Goal: Task Accomplishment & Management: Manage account settings

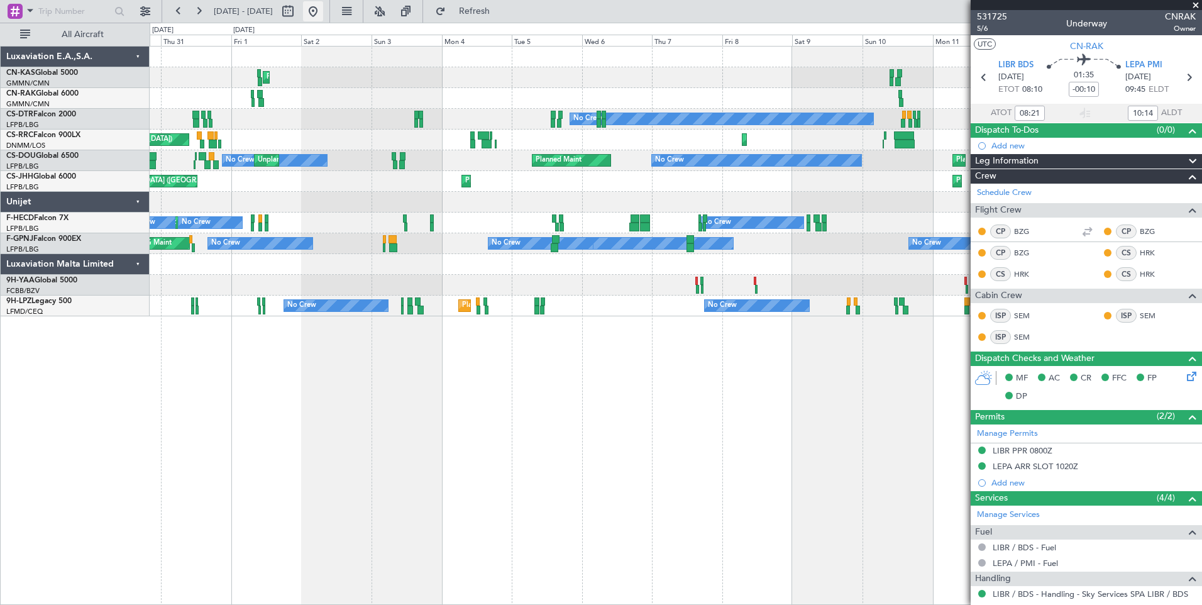
click at [323, 16] on button at bounding box center [313, 11] width 20 height 20
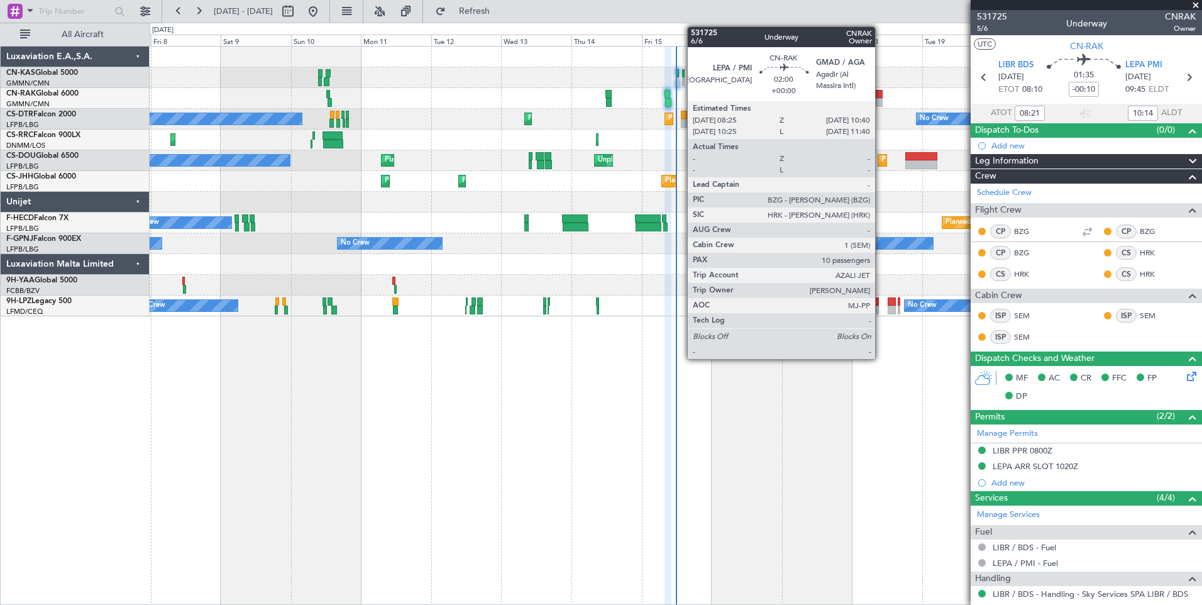
click at [881, 100] on div at bounding box center [879, 102] width 7 height 9
click at [881, 96] on div at bounding box center [879, 94] width 7 height 9
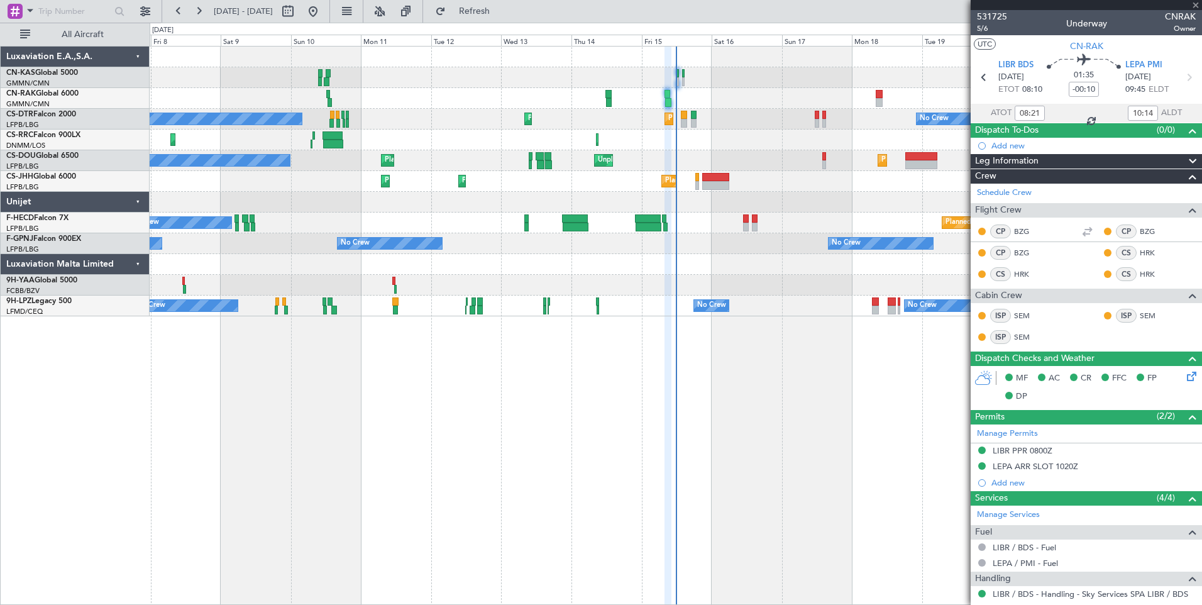
type input "10"
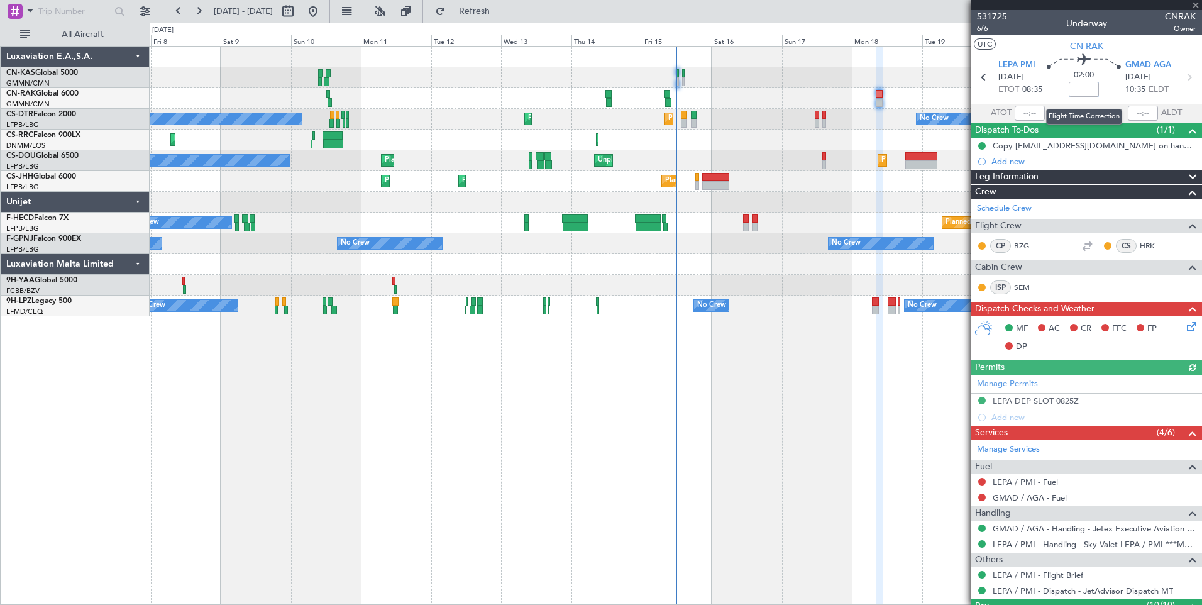
click at [1083, 86] on input at bounding box center [1084, 89] width 30 height 15
type input "-00:20"
click at [984, 483] on button at bounding box center [982, 482] width 8 height 8
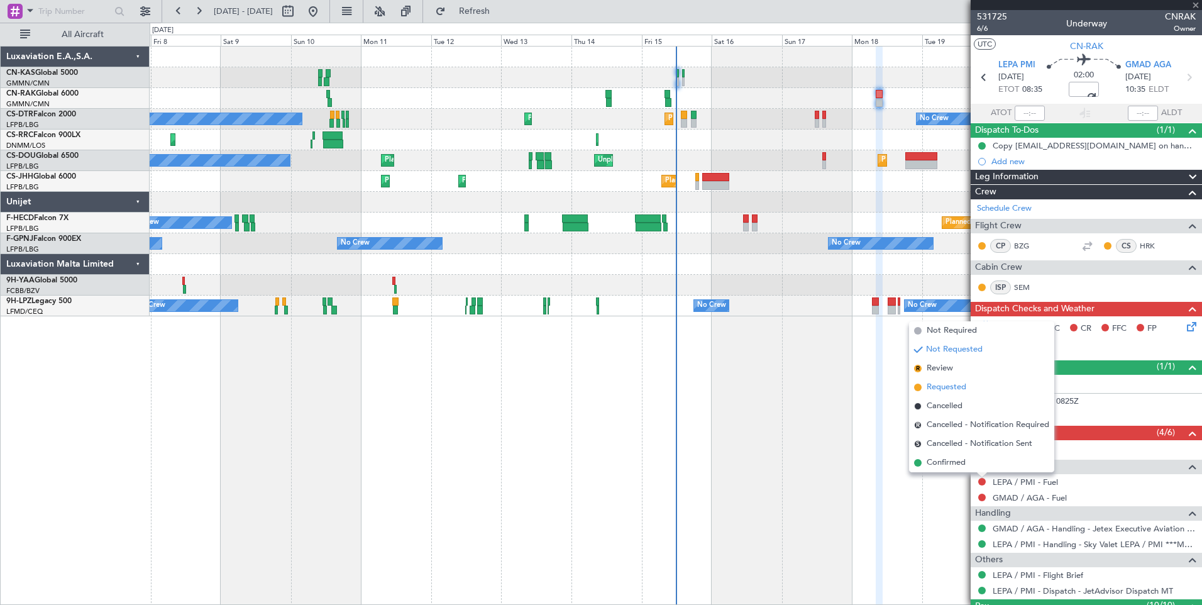
click at [973, 394] on li "Requested" at bounding box center [981, 387] width 145 height 19
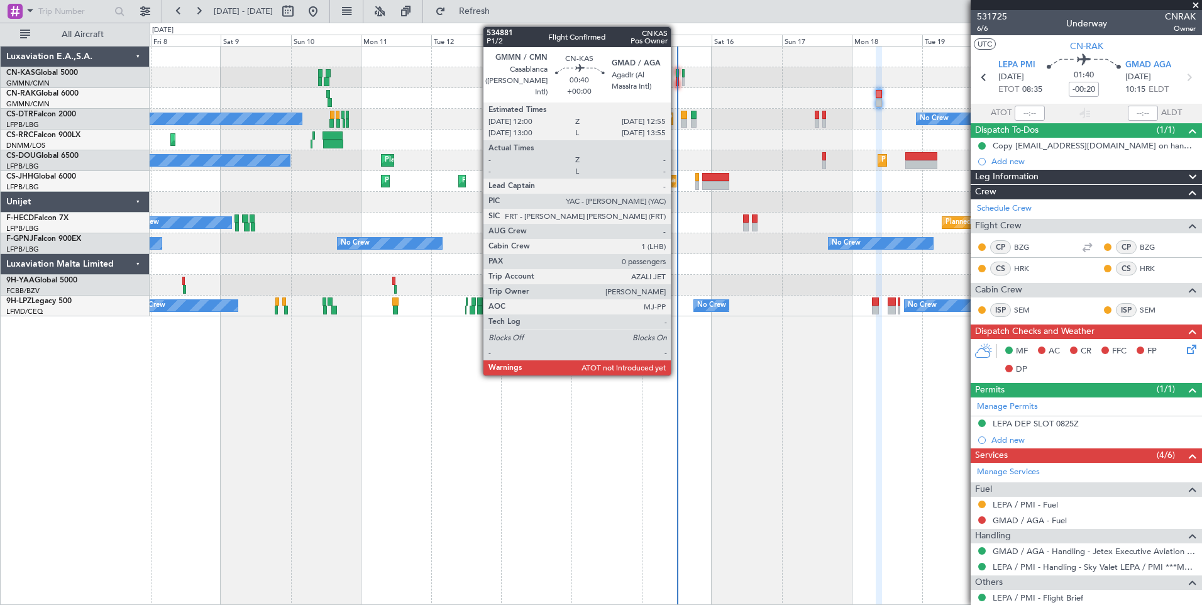
click at [676, 82] on div at bounding box center [677, 81] width 3 height 9
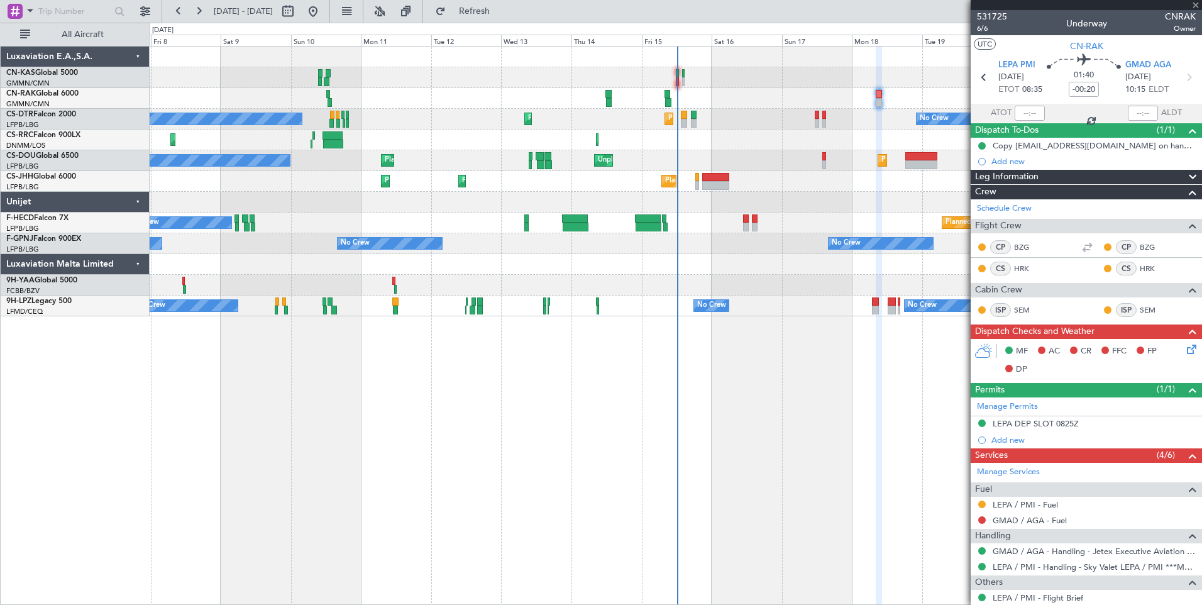
type input "0"
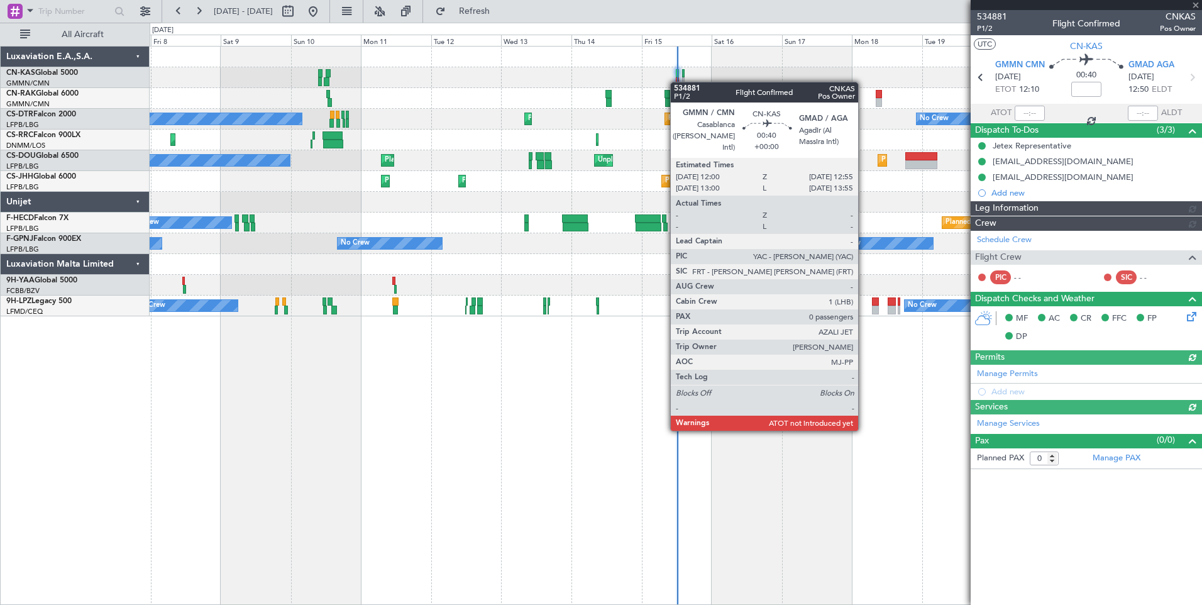
type input "[PERSON_NAME] ([PERSON_NAME])"
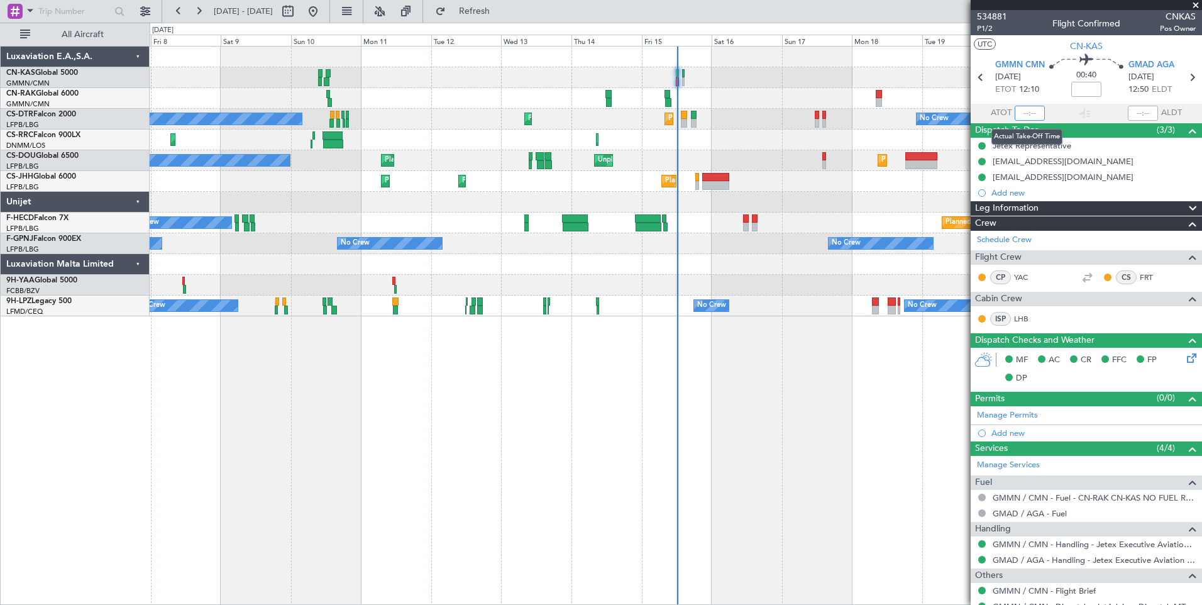
click at [1024, 113] on input "text" at bounding box center [1030, 113] width 30 height 15
type input "12:03"
type input "[PERSON_NAME] ([PERSON_NAME])"
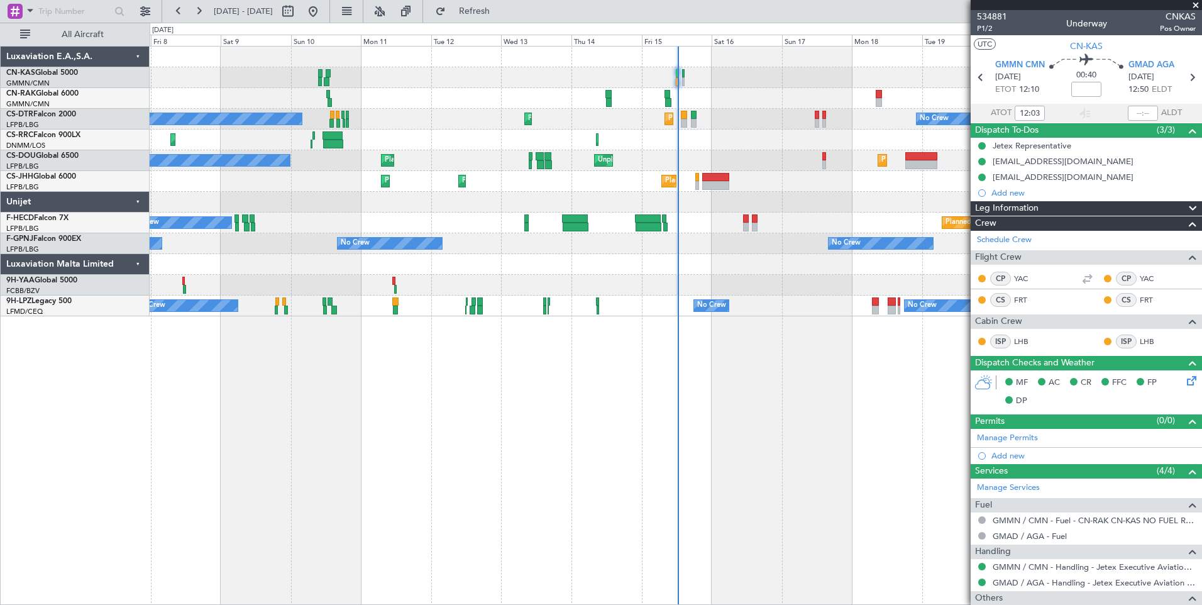
type input "[PERSON_NAME] ([PERSON_NAME])"
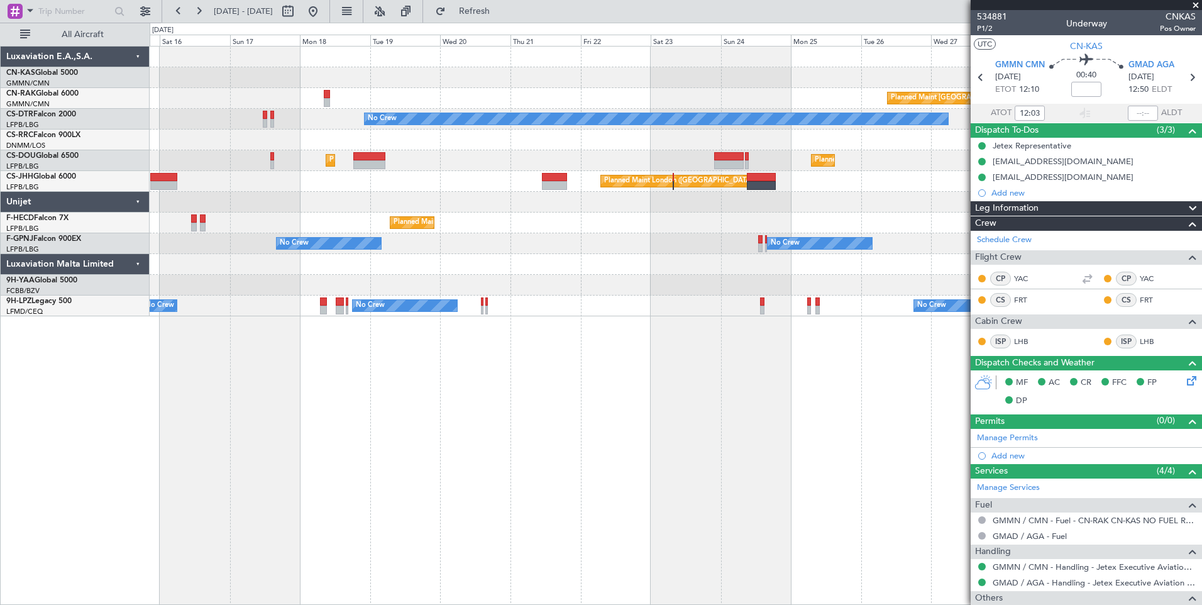
click at [331, 310] on div "Planned Maint [GEOGRAPHIC_DATA] ([GEOGRAPHIC_DATA]) No Crew Planned Maint [GEOG…" at bounding box center [676, 182] width 1052 height 270
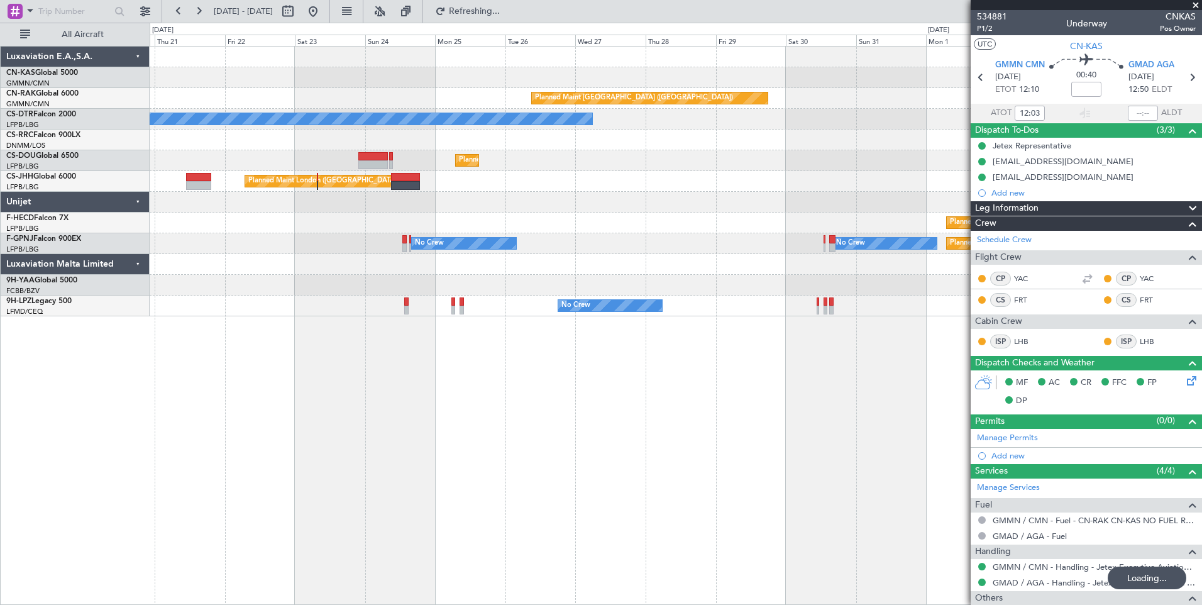
click at [392, 519] on div "Planned Maint [GEOGRAPHIC_DATA] ([GEOGRAPHIC_DATA]) No Crew Planned Maint [GEOG…" at bounding box center [676, 325] width 1052 height 559
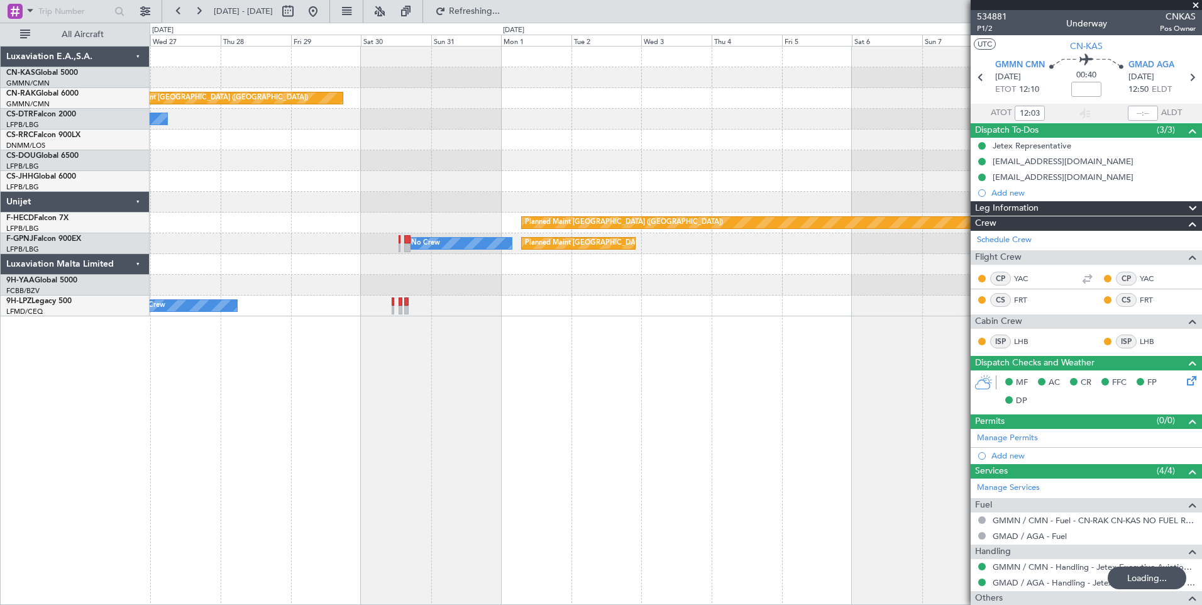
click at [454, 553] on div "Planned Maint [GEOGRAPHIC_DATA] ([GEOGRAPHIC_DATA]) No Crew Planned Maint [GEOG…" at bounding box center [676, 325] width 1052 height 559
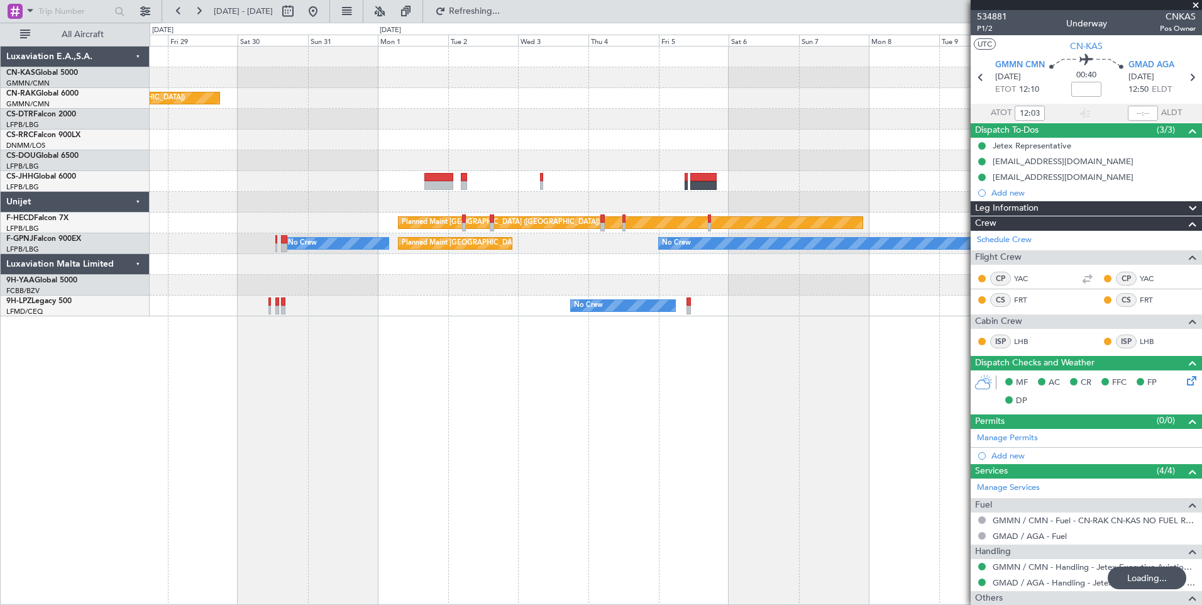
click at [734, 515] on div "Planned Maint [GEOGRAPHIC_DATA] ([GEOGRAPHIC_DATA]) No Crew Planned Maint [GEOG…" at bounding box center [676, 325] width 1052 height 559
type input "[PERSON_NAME] ([PERSON_NAME])"
click at [1194, 4] on span at bounding box center [1195, 5] width 13 height 11
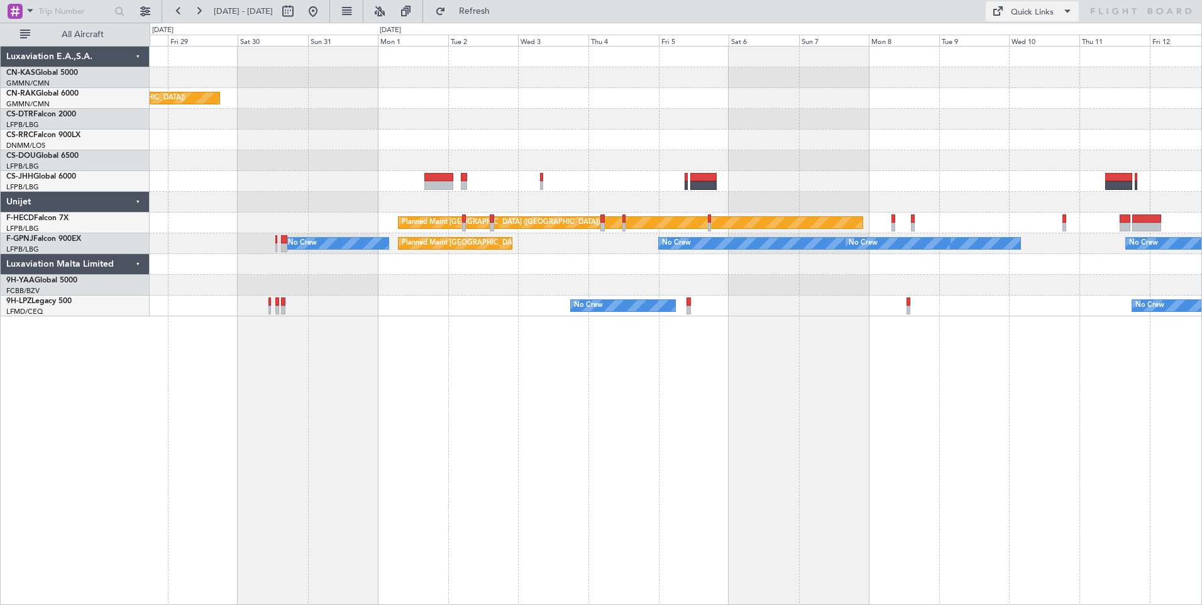
click at [1026, 16] on div "Quick Links" at bounding box center [1032, 12] width 43 height 13
click at [1037, 70] on button "Crew Board" at bounding box center [1033, 72] width 94 height 30
click at [323, 12] on button at bounding box center [313, 11] width 20 height 20
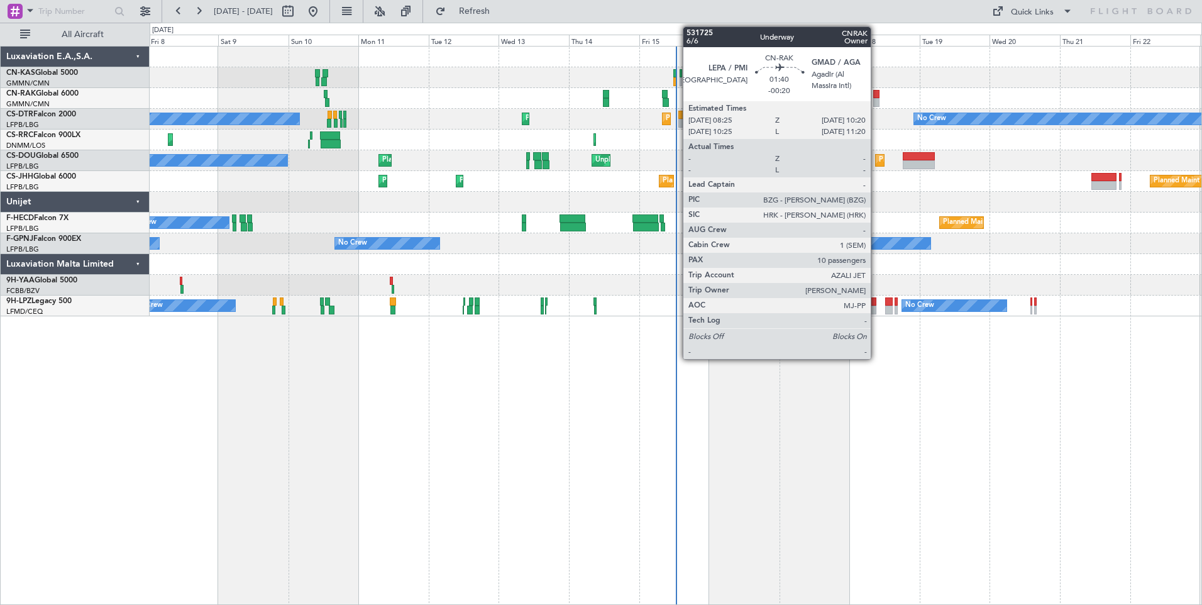
click at [876, 96] on div at bounding box center [876, 94] width 6 height 9
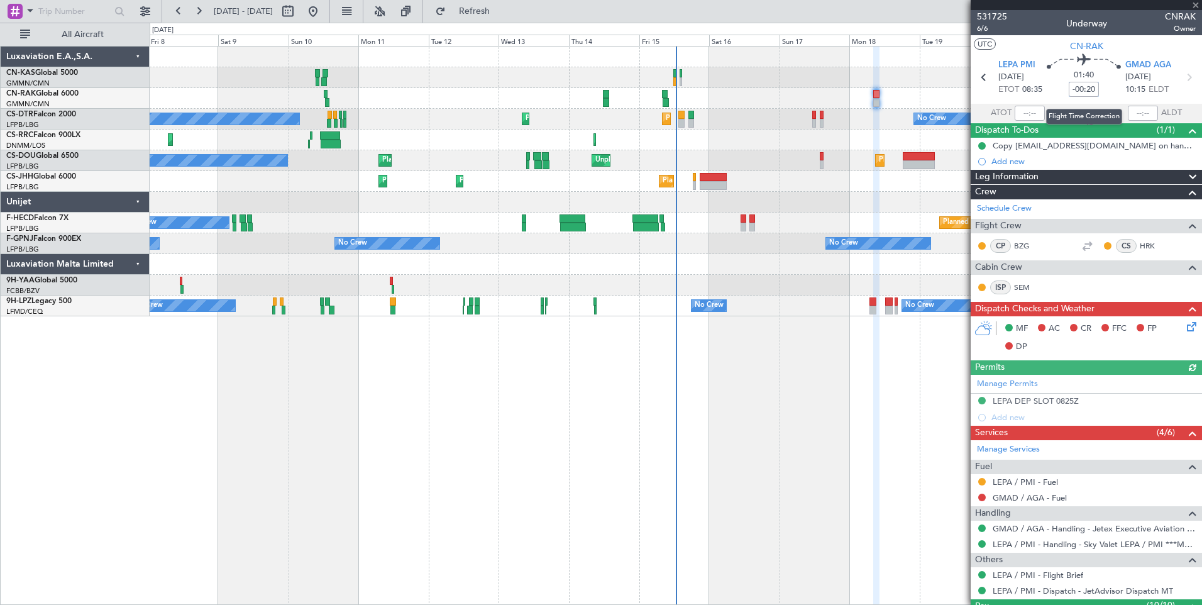
click at [1090, 84] on input "-00:20" at bounding box center [1084, 89] width 30 height 15
type input "+00:00"
click at [1090, 89] on input at bounding box center [1084, 89] width 30 height 15
click at [1060, 95] on div "02:00 5" at bounding box center [1083, 77] width 83 height 47
type input "+00:05"
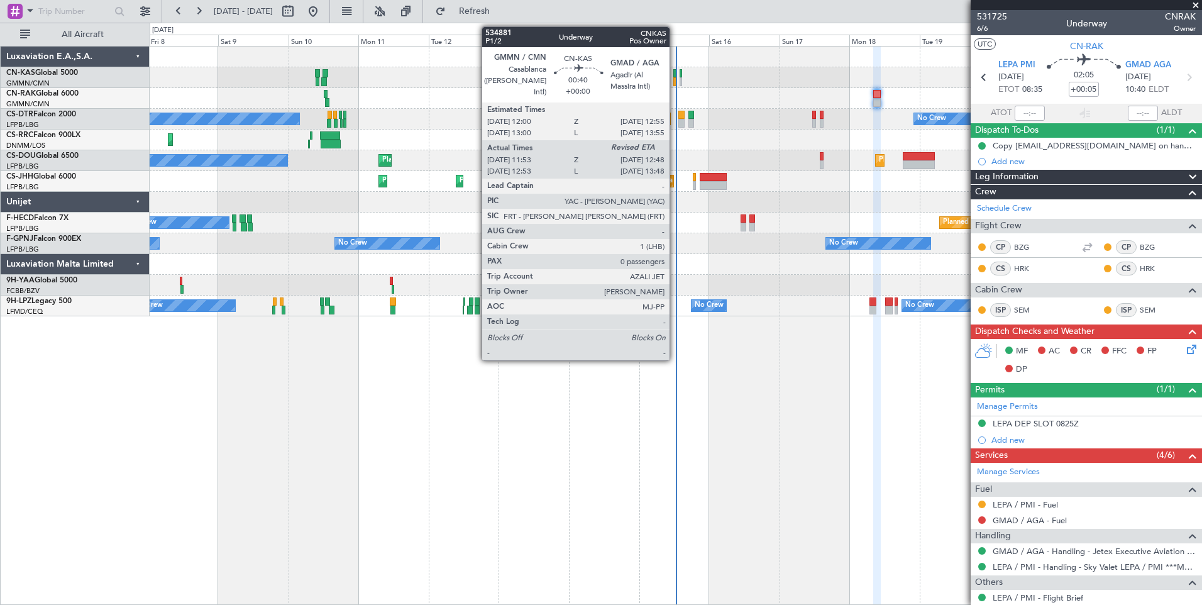
click at [675, 81] on div at bounding box center [674, 81] width 3 height 9
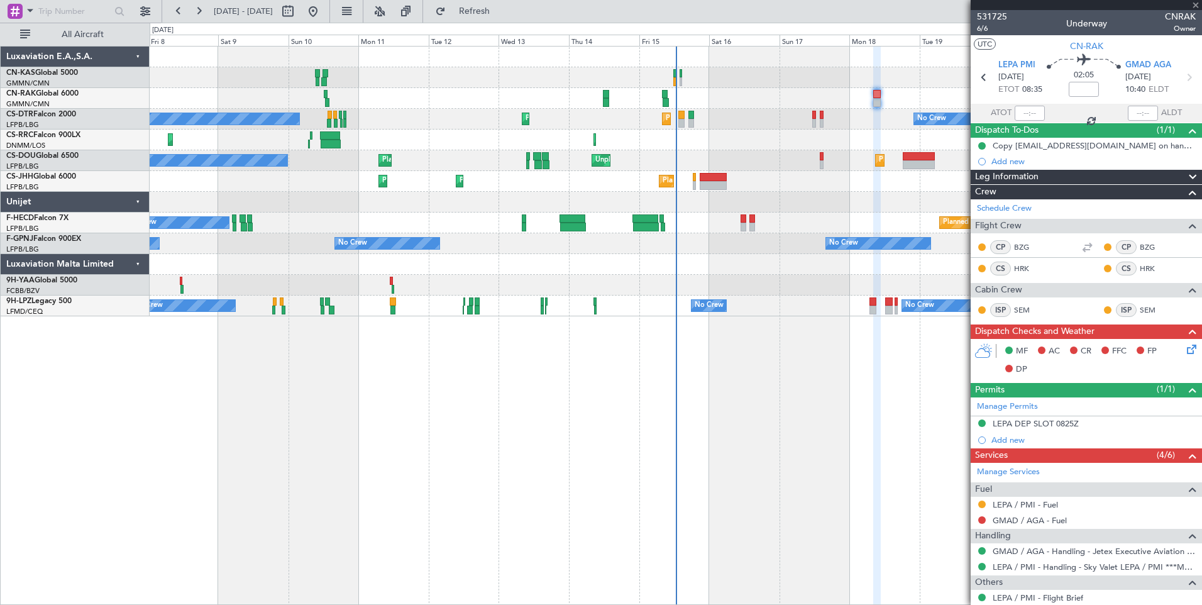
type input "12:03"
type input "0"
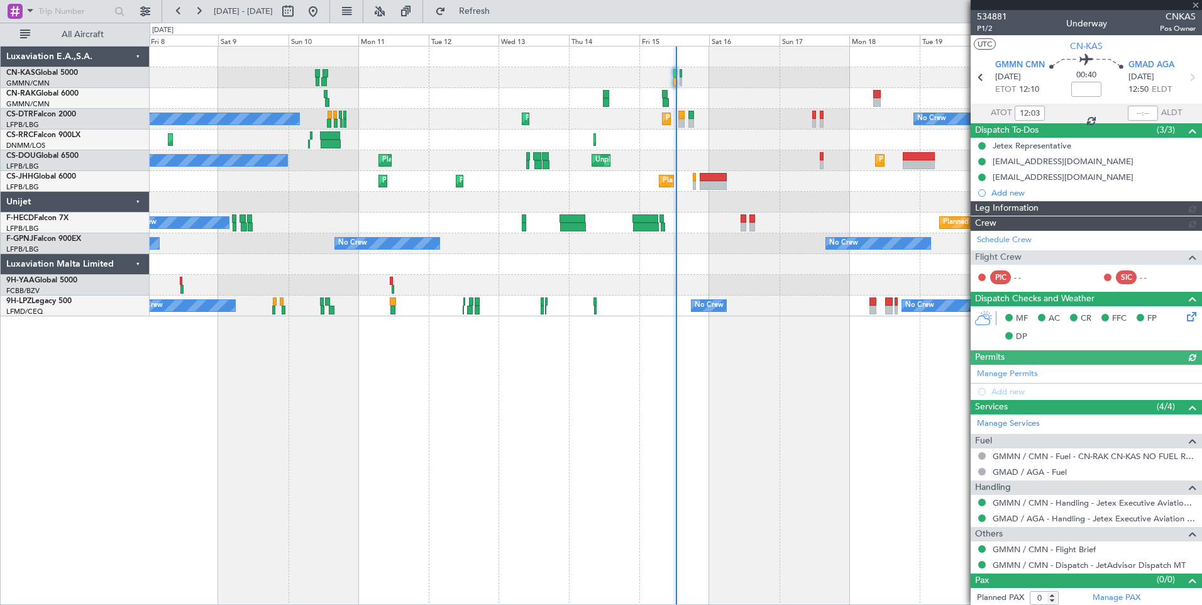
type input "[PERSON_NAME] ([PERSON_NAME])"
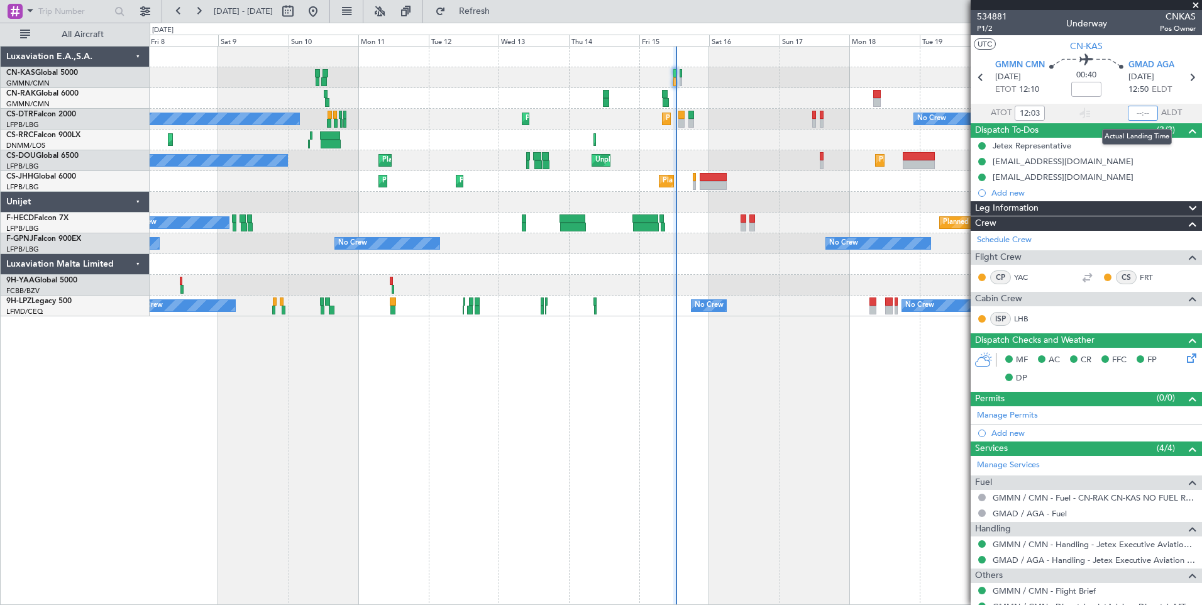
click at [1138, 115] on input "text" at bounding box center [1143, 113] width 30 height 15
type input "12:39"
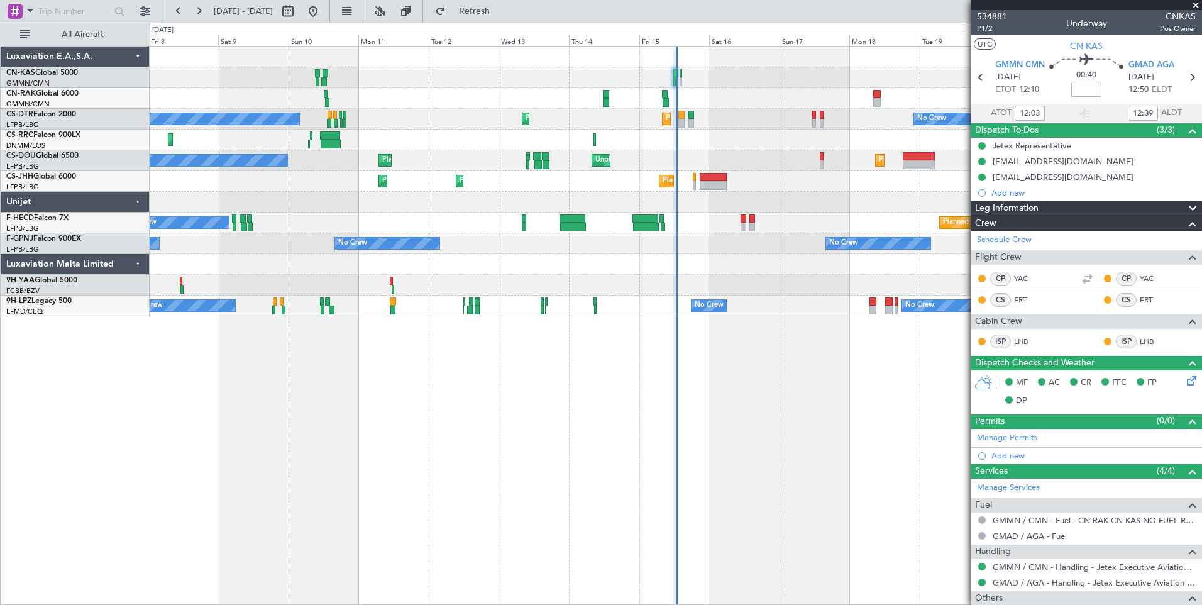
type input "[PERSON_NAME] ([PERSON_NAME])"
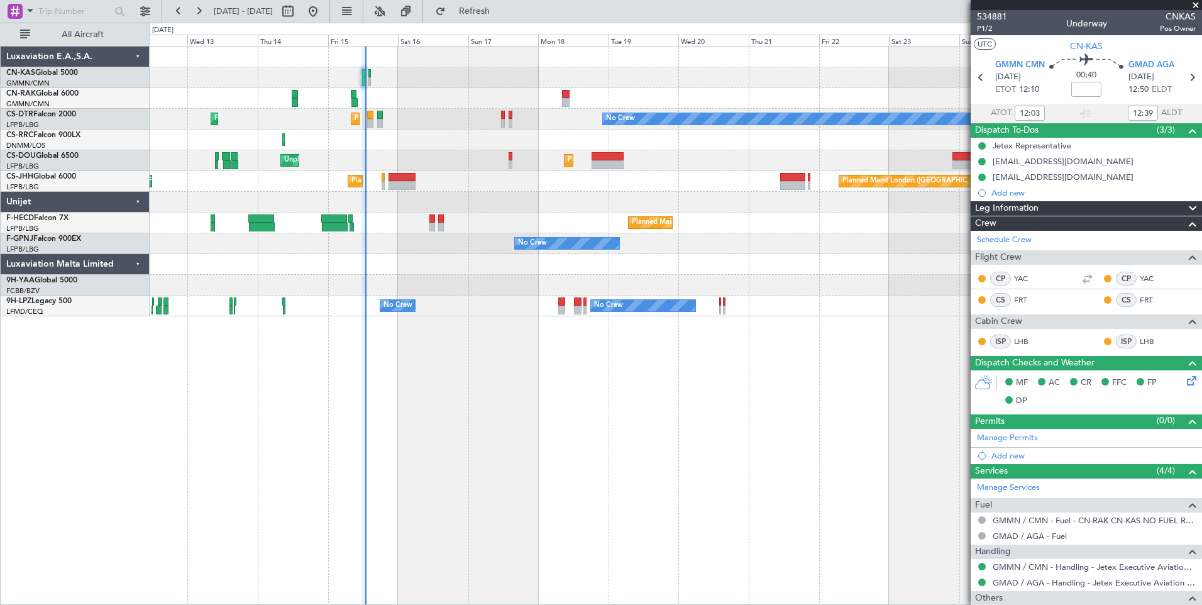
click at [293, 450] on div "Planned Maint [GEOGRAPHIC_DATA] ([GEOGRAPHIC_DATA]) No Crew Planned Maint [GEOG…" at bounding box center [676, 325] width 1052 height 559
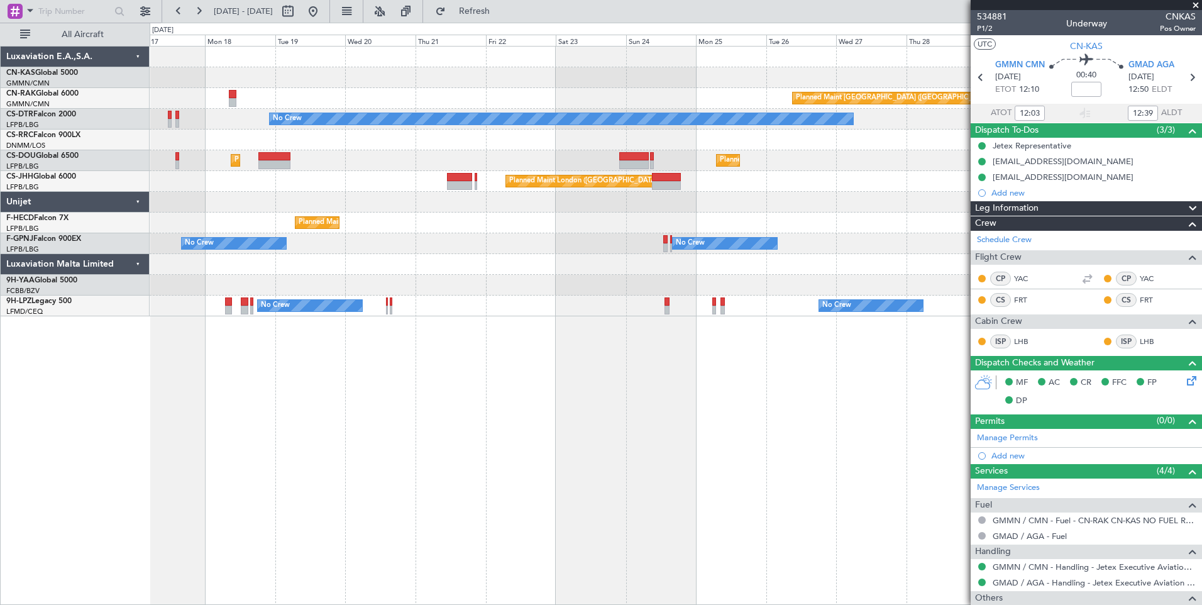
click at [574, 269] on div at bounding box center [676, 264] width 1052 height 21
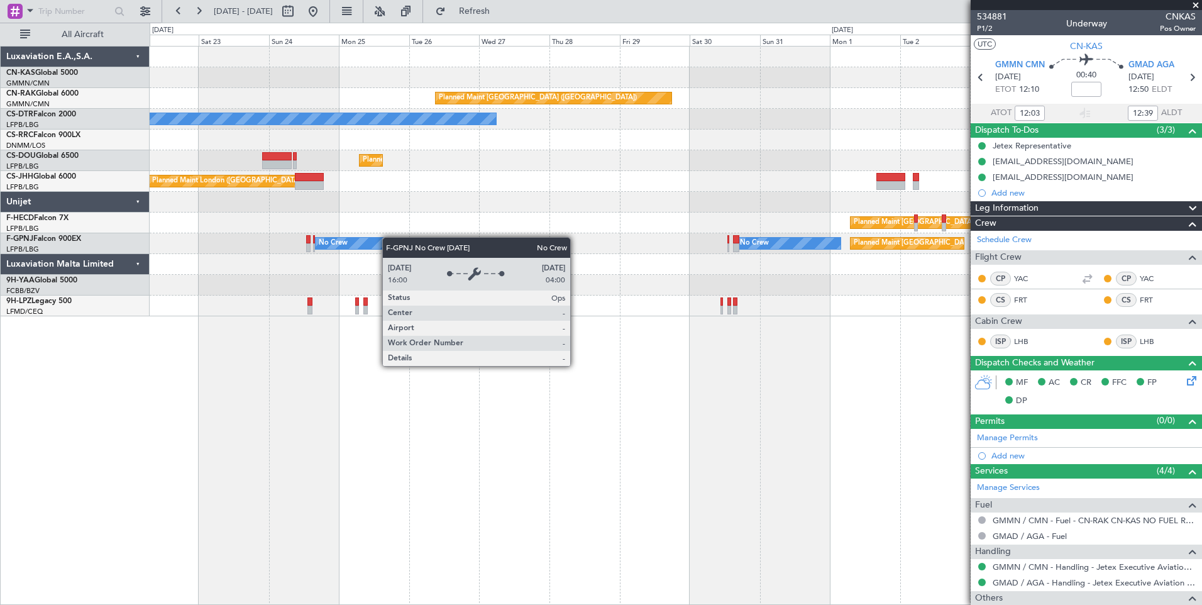
click at [383, 240] on div "Planned Maint [GEOGRAPHIC_DATA] ([GEOGRAPHIC_DATA]) No Crew Planned Maint [GEOG…" at bounding box center [676, 182] width 1052 height 270
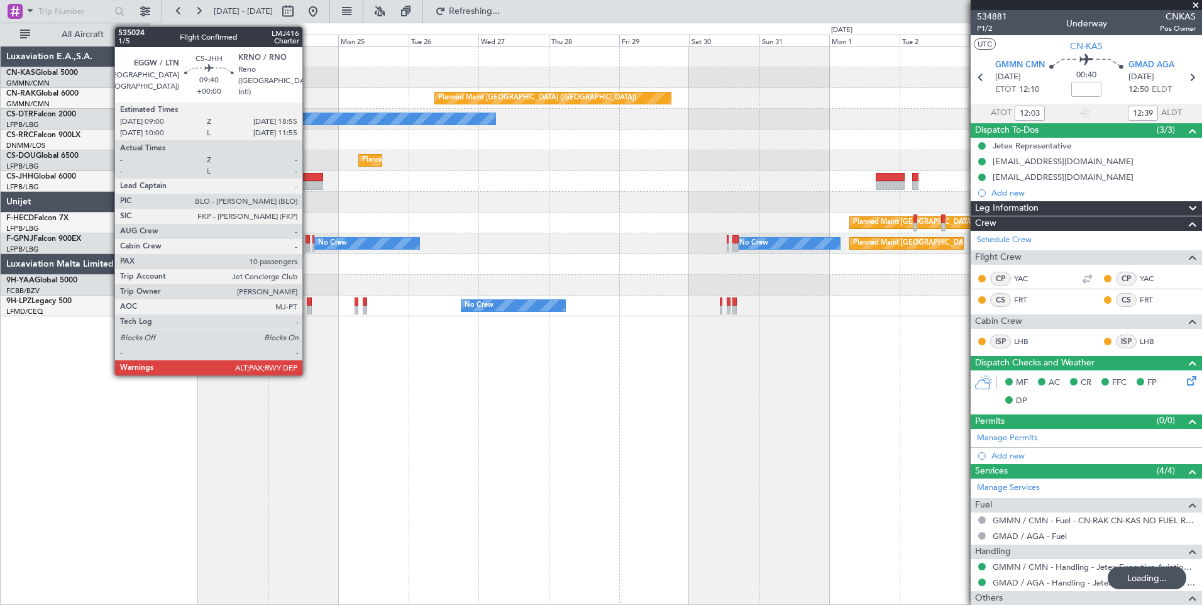
click at [308, 185] on div at bounding box center [309, 185] width 30 height 9
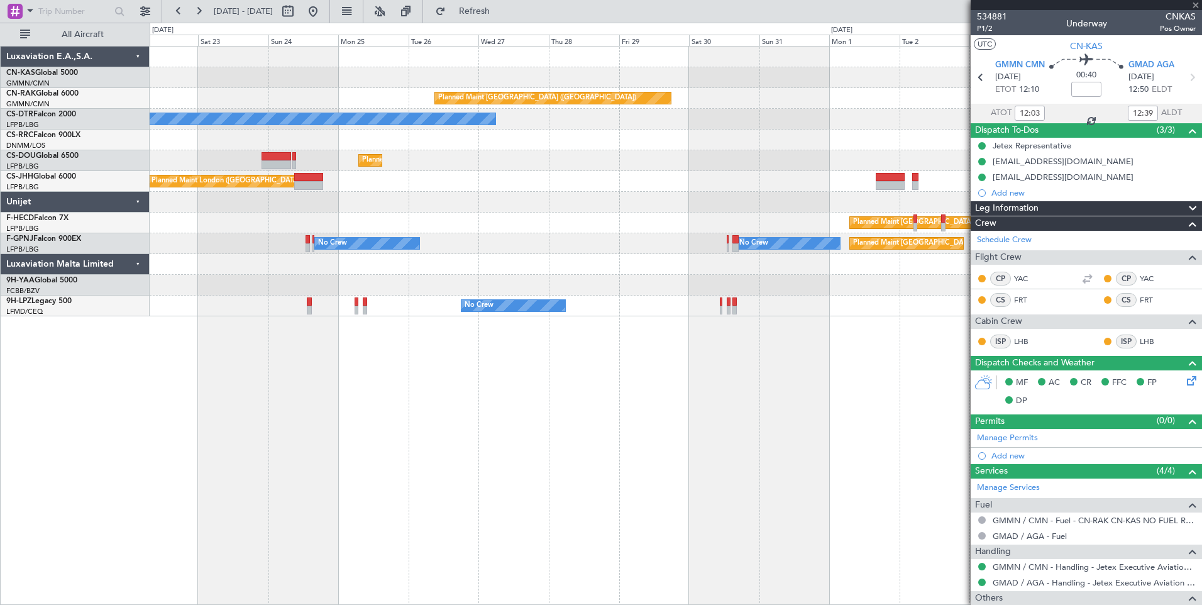
type input "10"
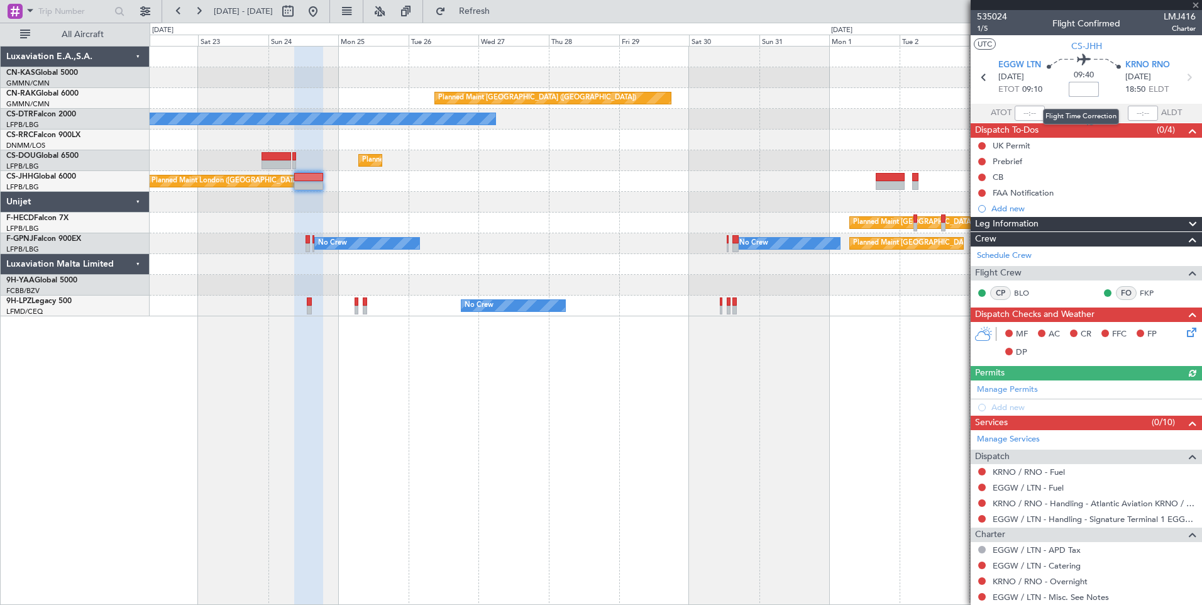
click at [1088, 92] on input at bounding box center [1084, 89] width 30 height 15
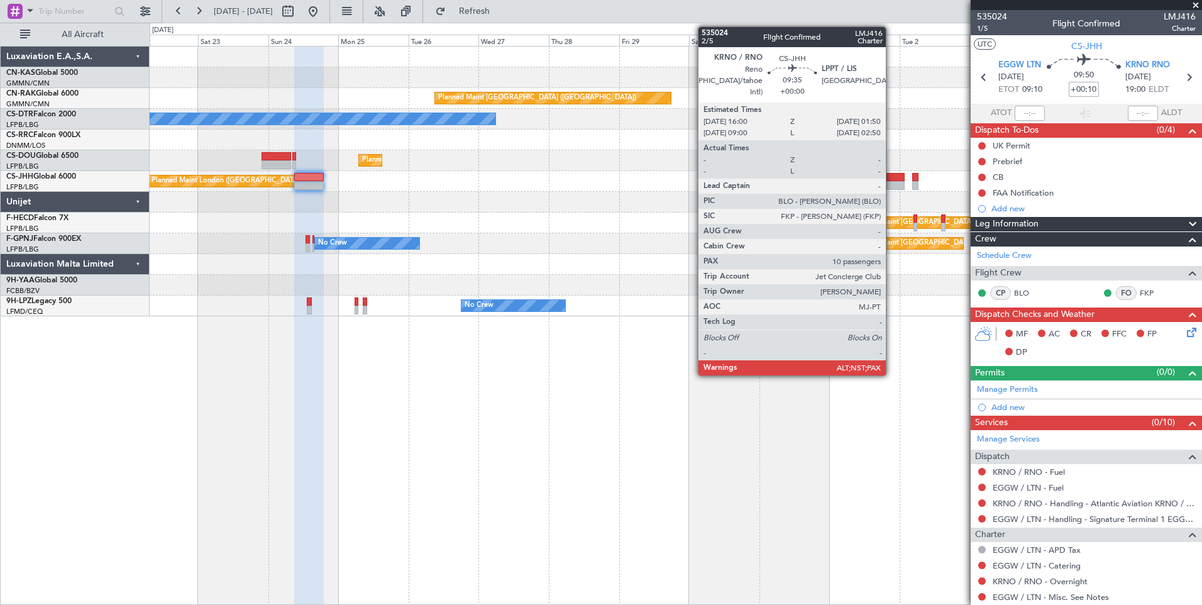
click at [891, 182] on div at bounding box center [890, 185] width 29 height 9
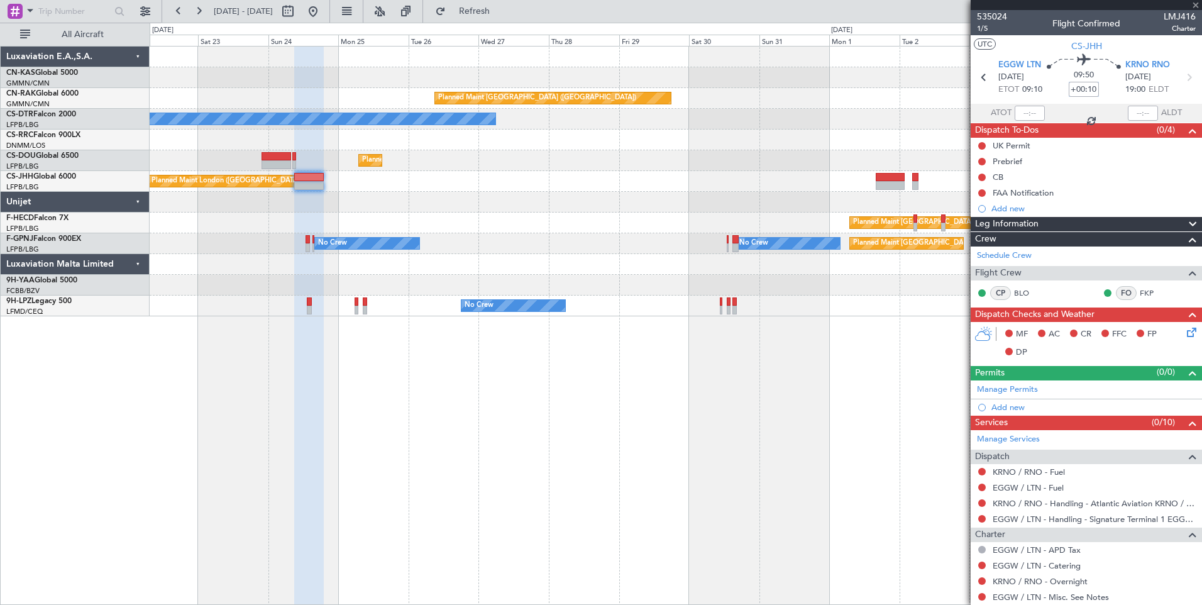
type input "+00:10"
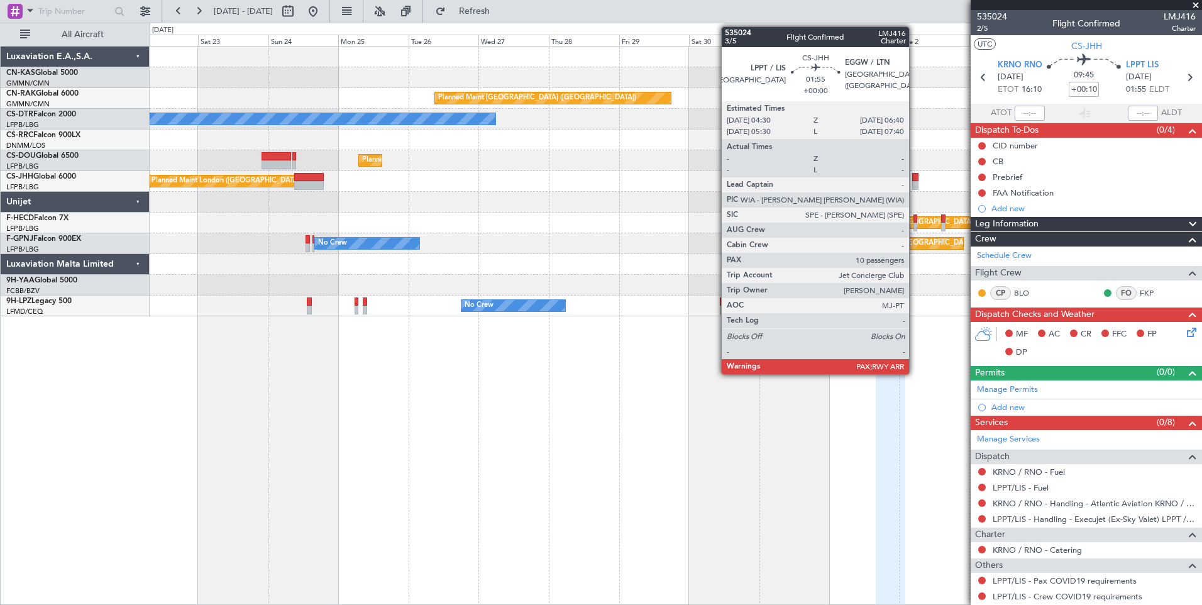
click at [915, 184] on div at bounding box center [915, 185] width 7 height 9
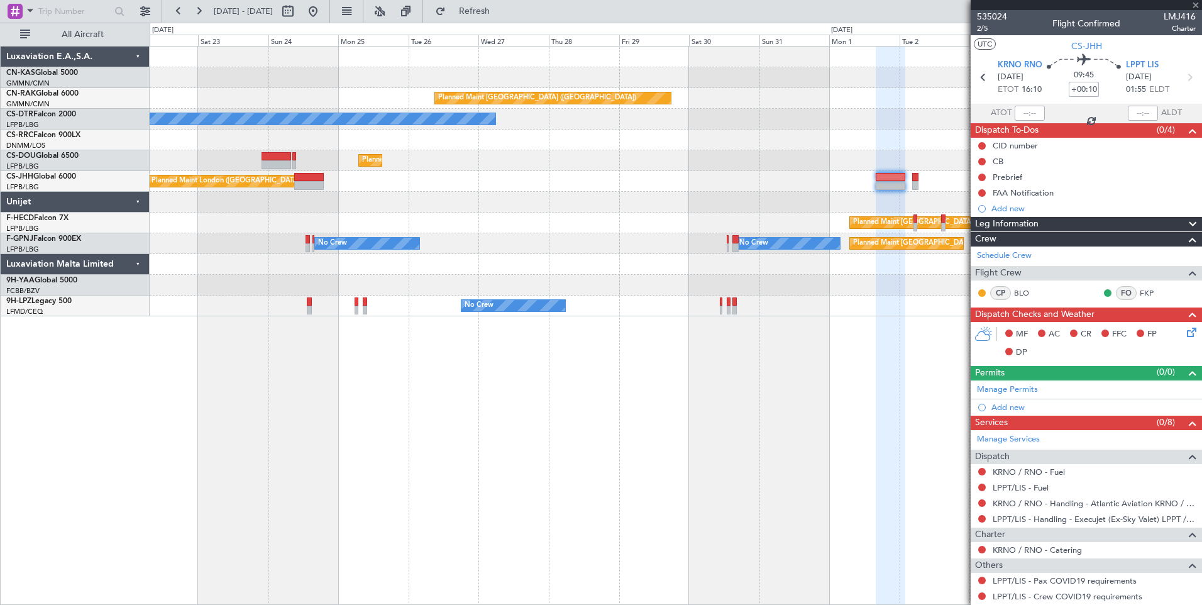
type input "+00:10"
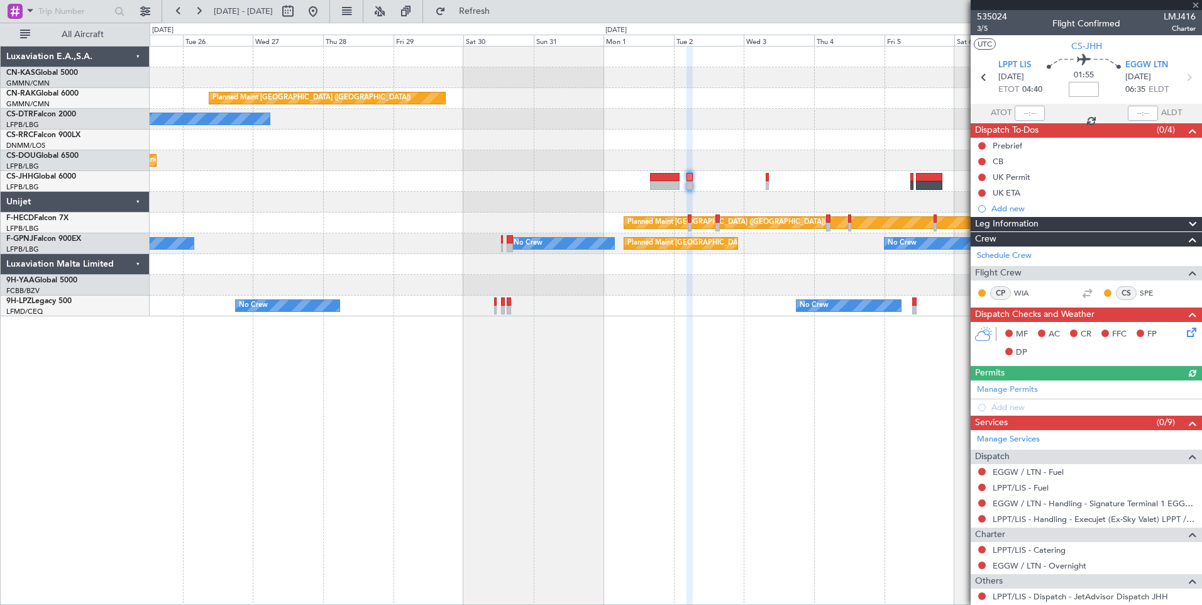
click at [641, 382] on div "Planned Maint [GEOGRAPHIC_DATA] ([GEOGRAPHIC_DATA]) No Crew Planned Maint [GEOG…" at bounding box center [676, 325] width 1052 height 559
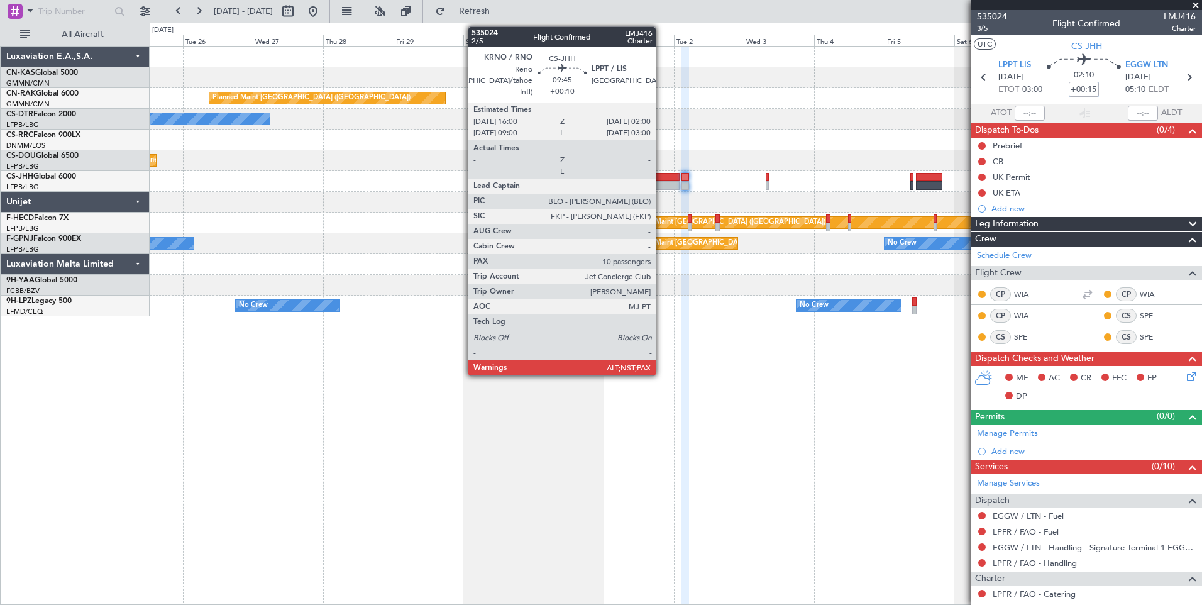
click at [661, 185] on div at bounding box center [665, 185] width 30 height 9
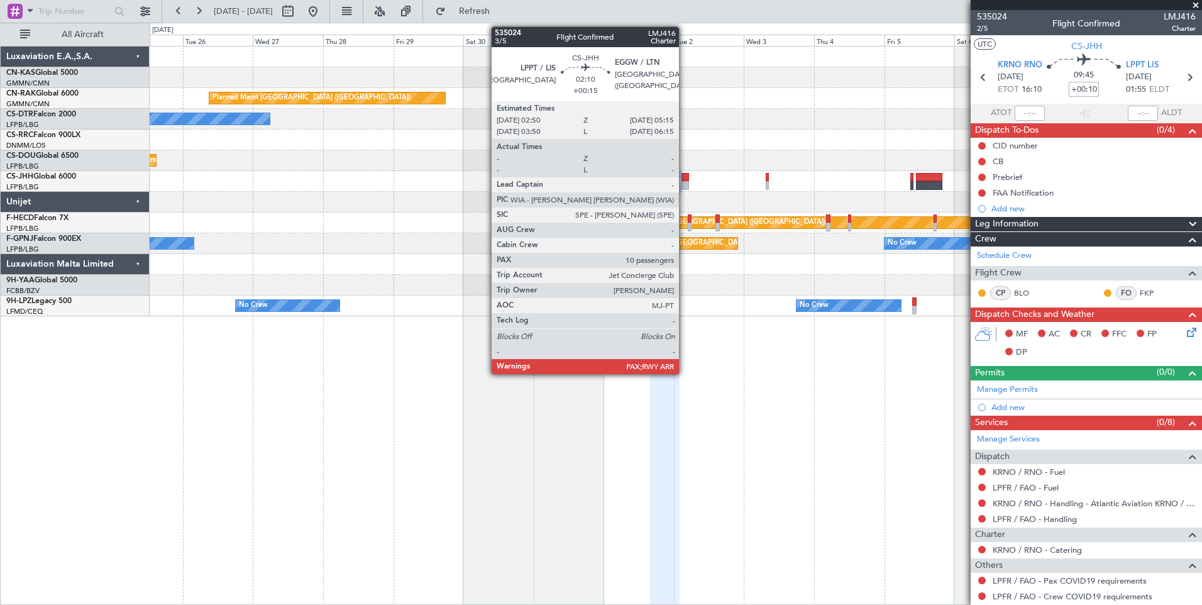
click at [685, 177] on div at bounding box center [685, 177] width 8 height 9
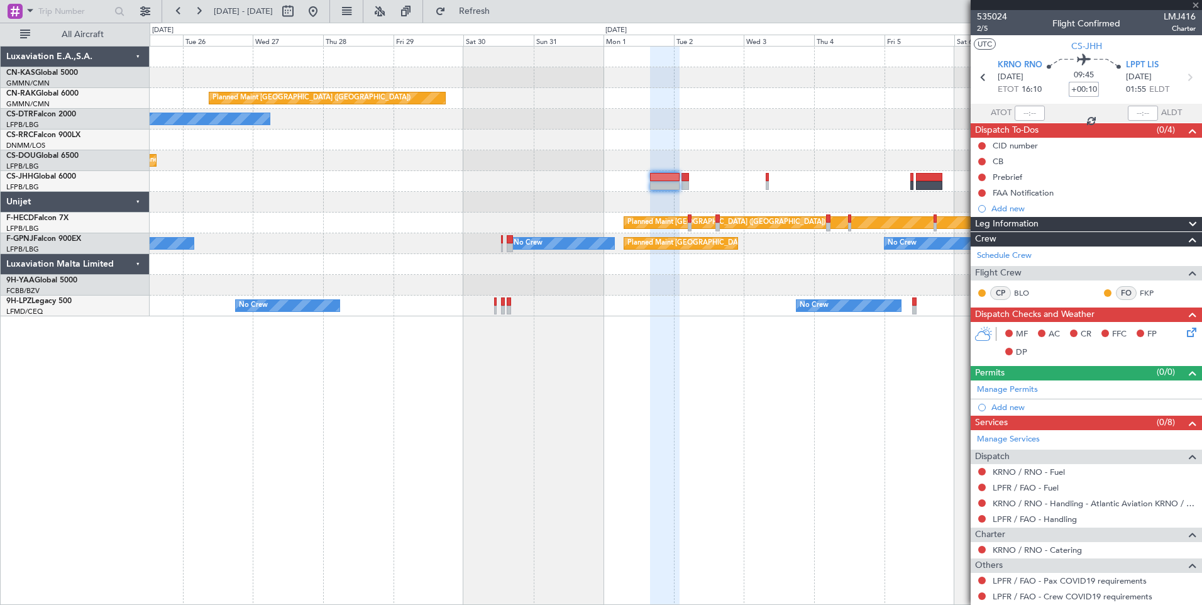
type input "+00:15"
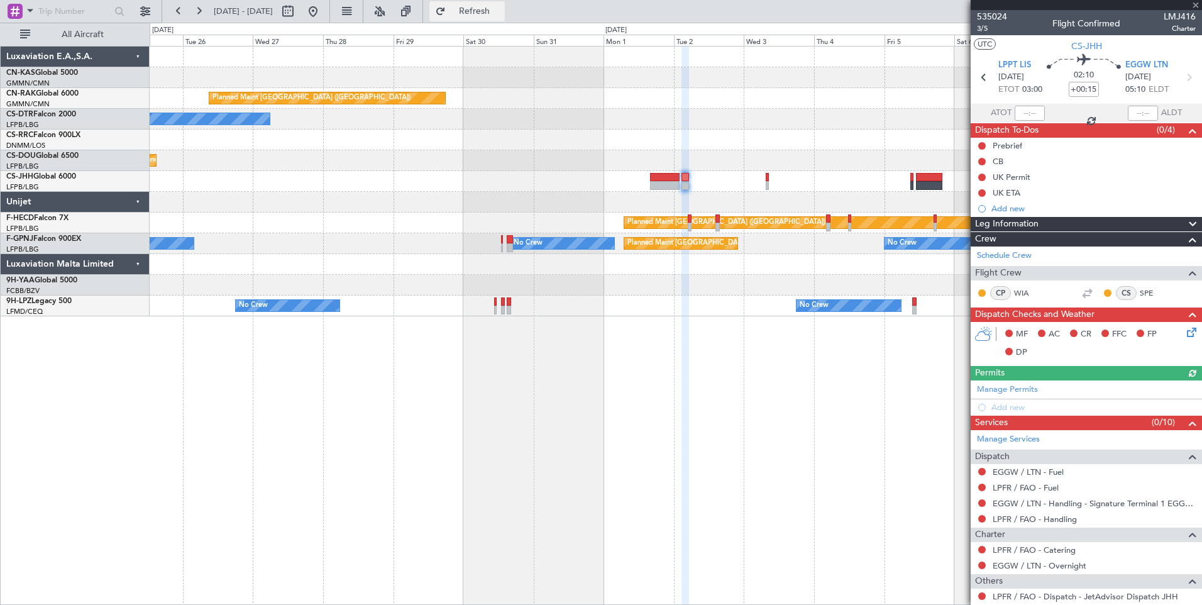
click at [501, 16] on span "Refresh" at bounding box center [474, 11] width 53 height 9
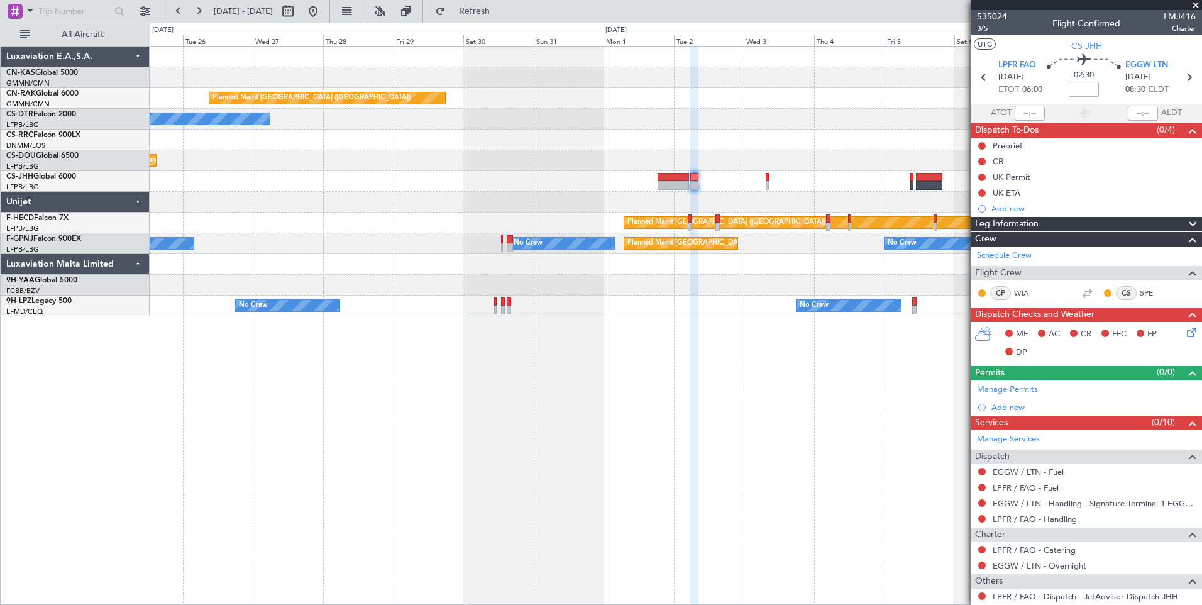
scroll to position [113, 0]
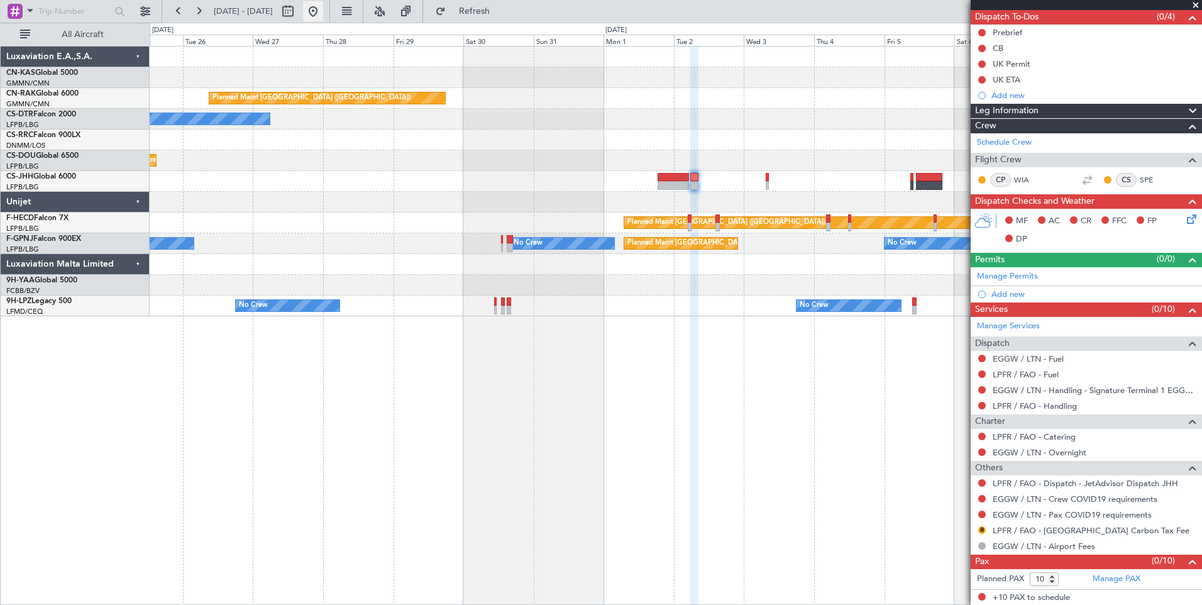
click at [323, 16] on button at bounding box center [313, 11] width 20 height 20
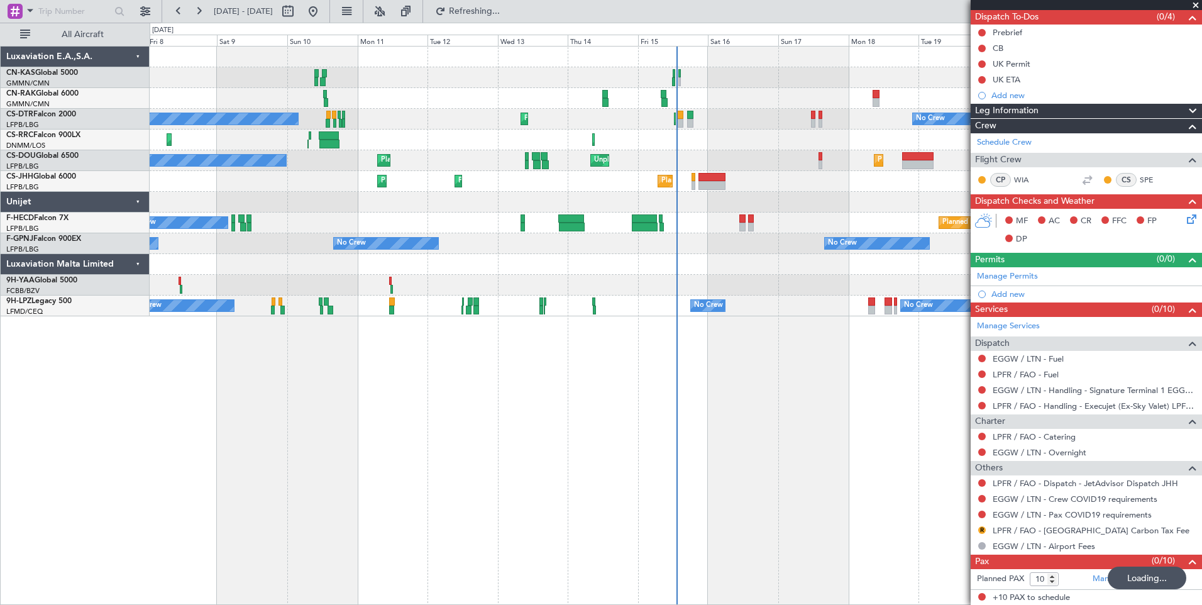
type input "4"
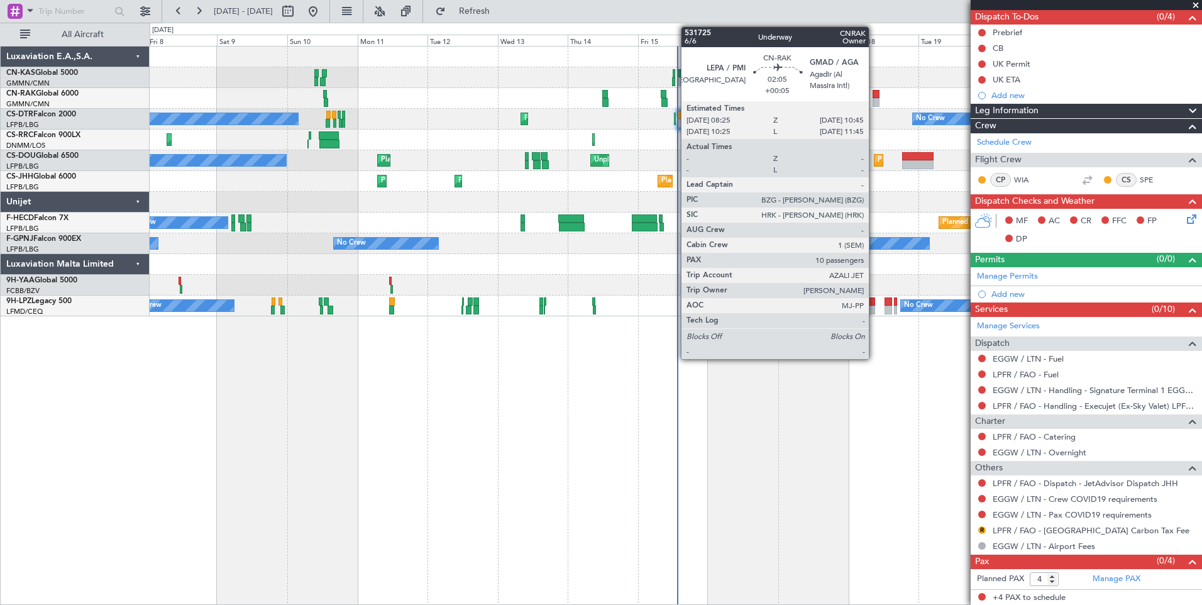
click at [874, 95] on div at bounding box center [876, 94] width 7 height 9
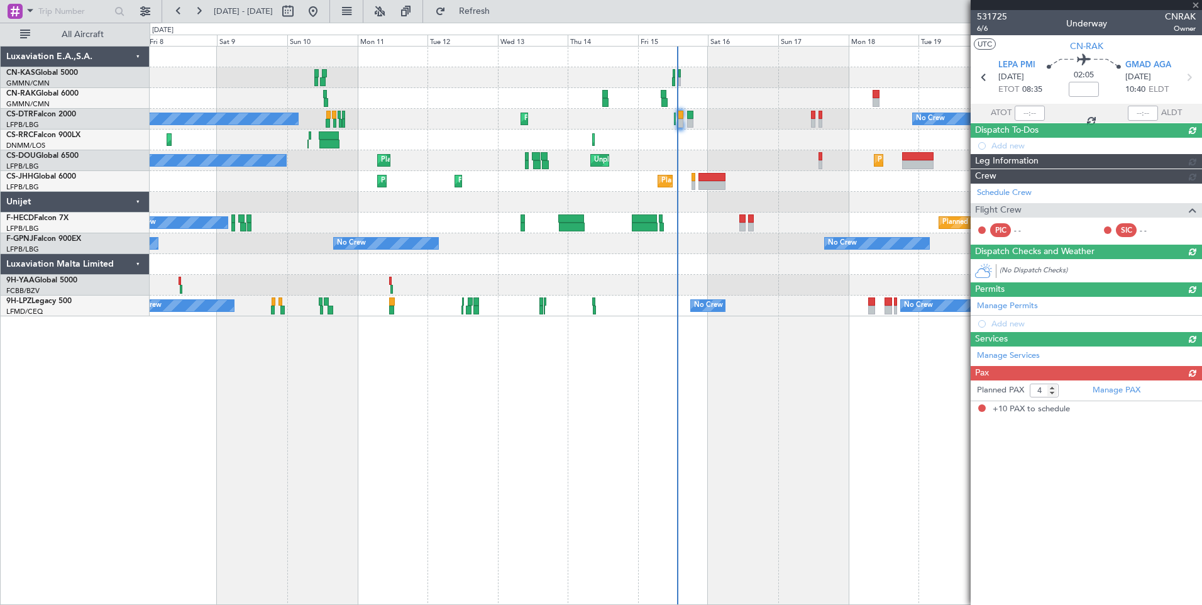
type input "+00:05"
type input "10"
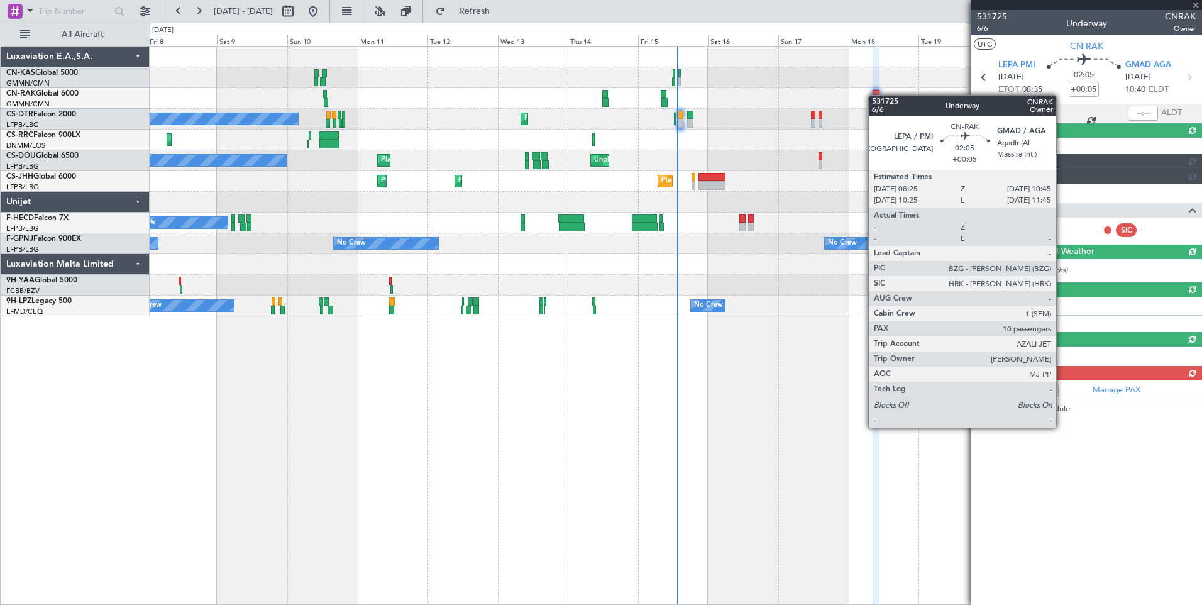
scroll to position [0, 0]
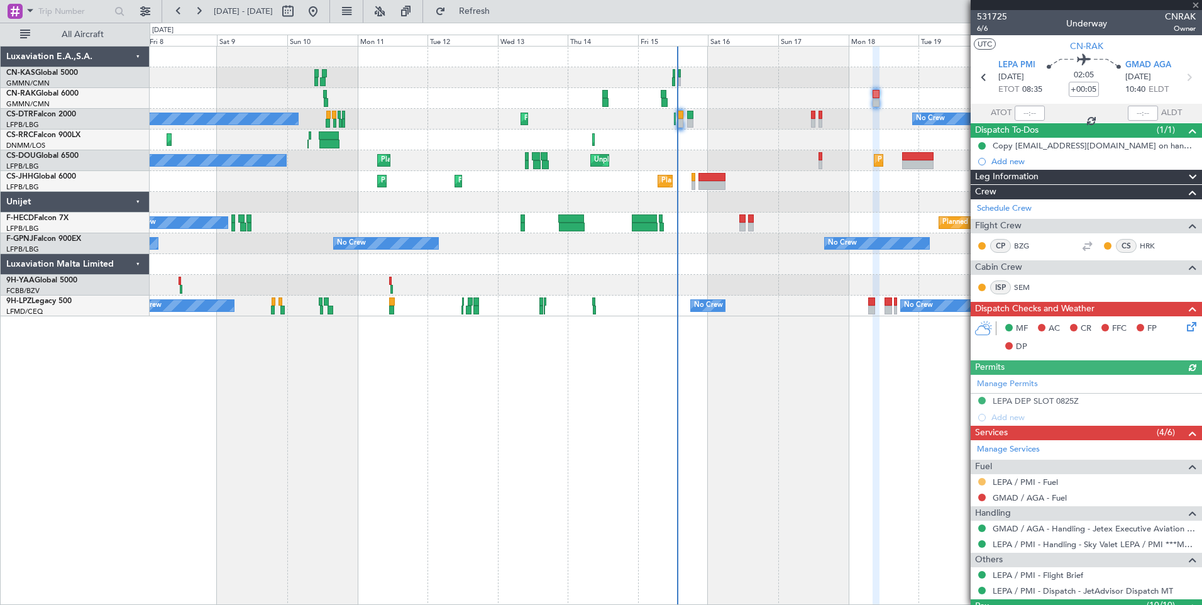
click at [979, 482] on button at bounding box center [982, 482] width 8 height 8
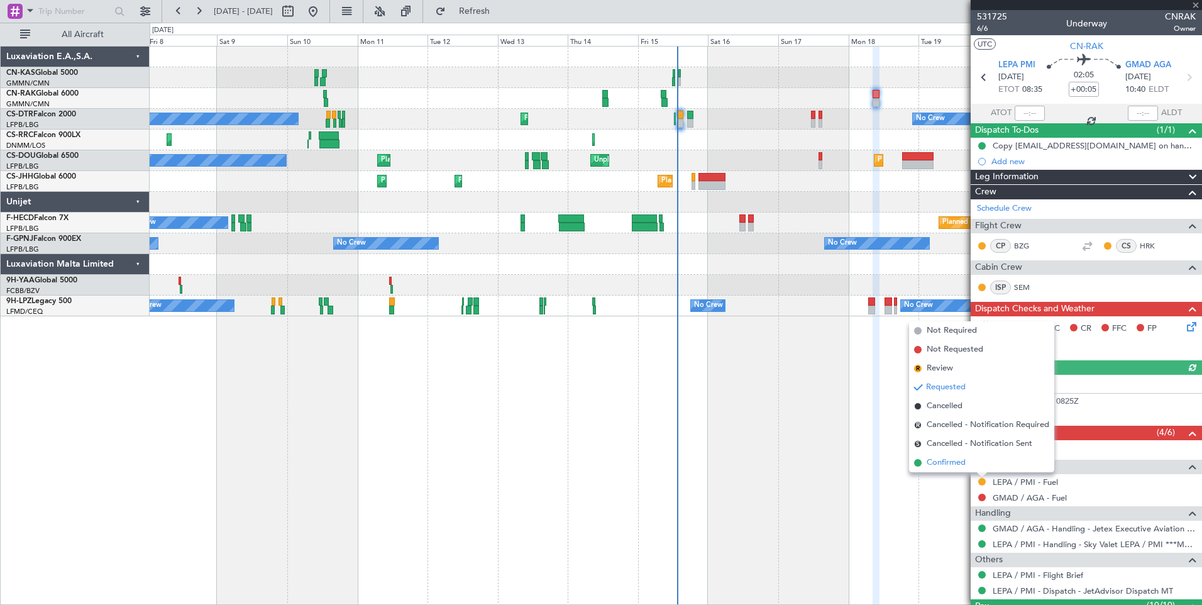
click at [956, 466] on span "Confirmed" at bounding box center [946, 462] width 39 height 13
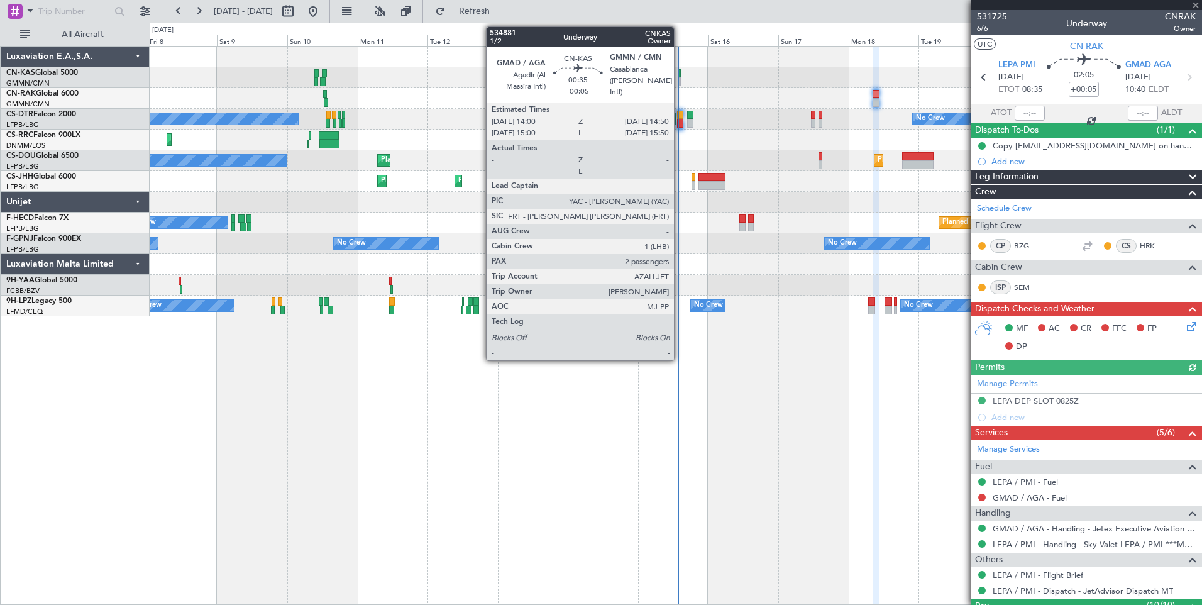
click at [680, 80] on div at bounding box center [679, 81] width 3 height 9
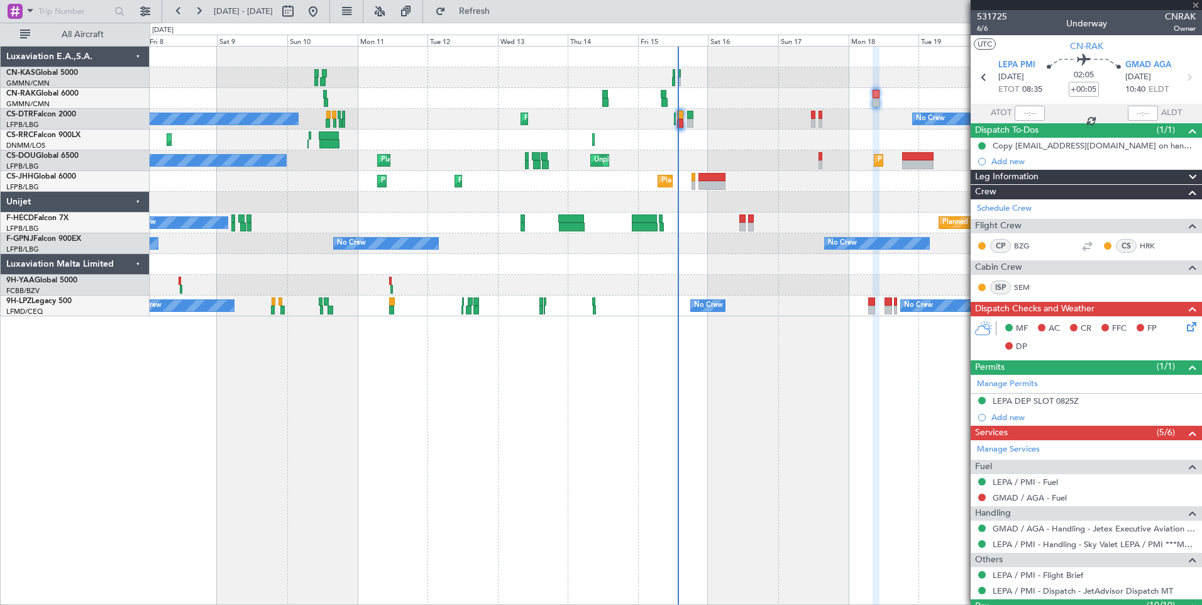
type input "-00:05"
type input "2"
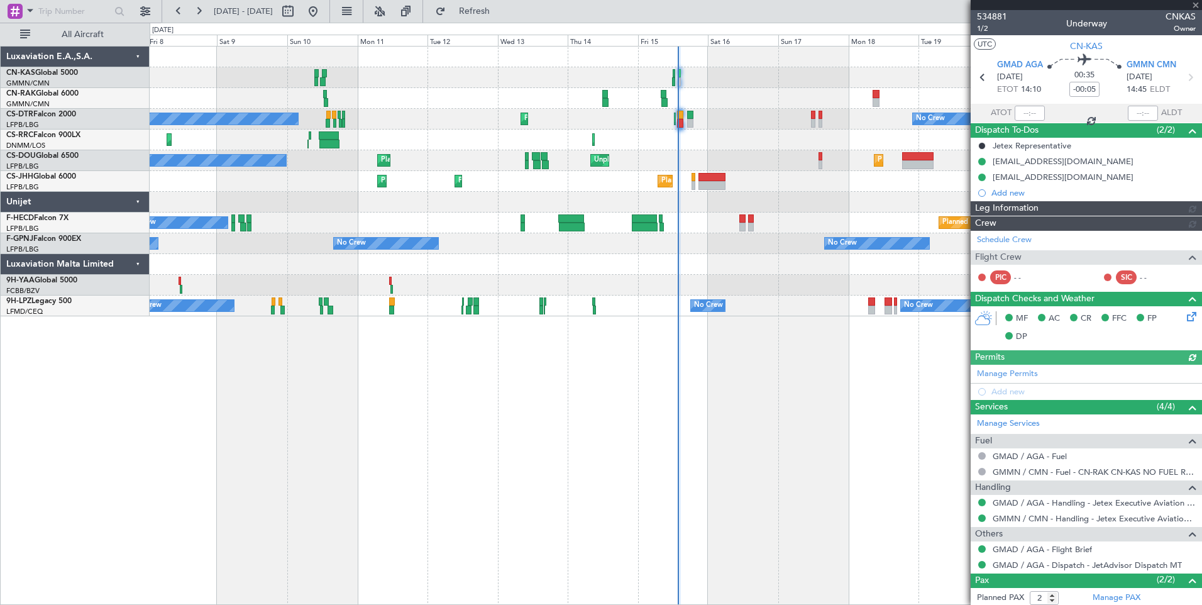
type input "[PERSON_NAME] ([PERSON_NAME])"
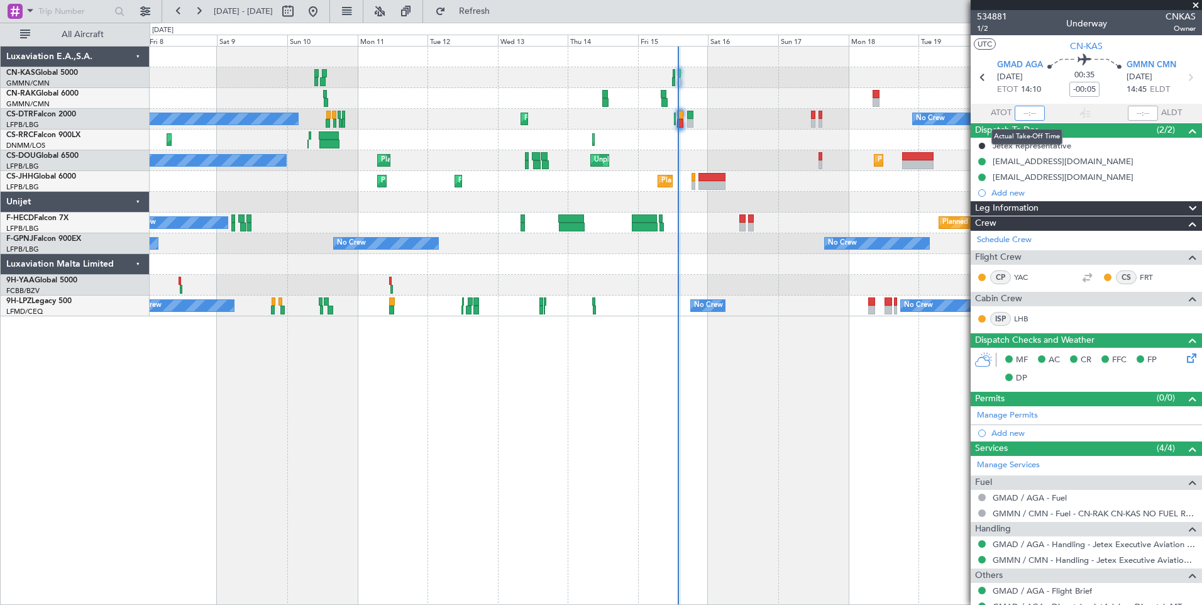
click at [1028, 112] on input "text" at bounding box center [1030, 113] width 30 height 15
type input "13:38"
click at [435, 526] on div "Planned Maint [GEOGRAPHIC_DATA] ([GEOGRAPHIC_DATA]) No Crew No Crew Planned Mai…" at bounding box center [676, 325] width 1052 height 559
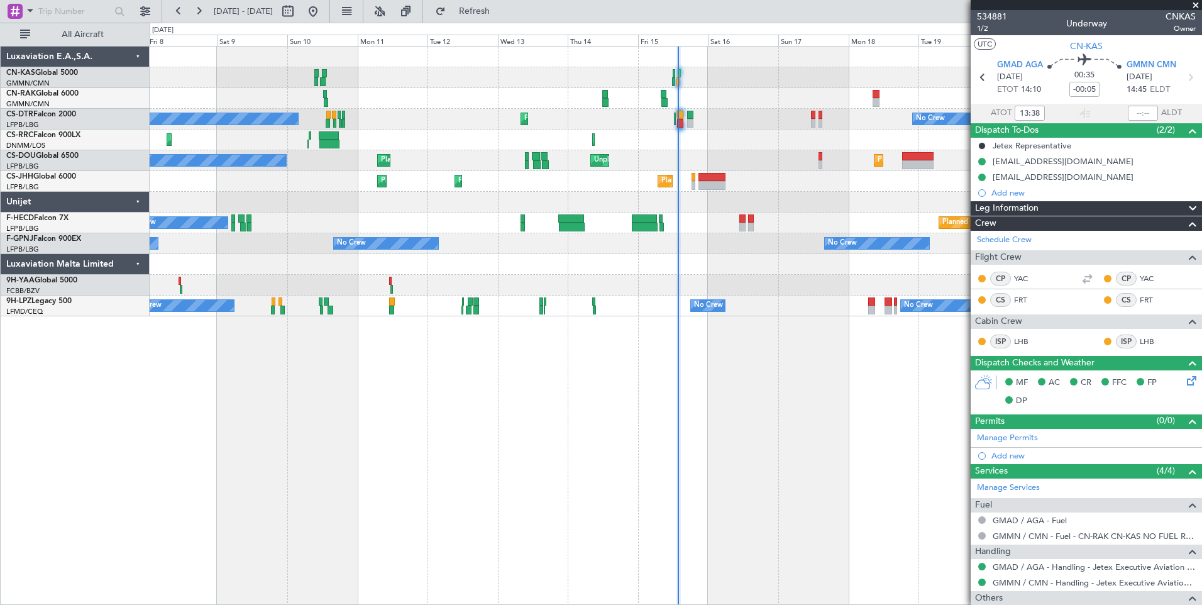
type input "[PERSON_NAME] ([PERSON_NAME])"
